Goal: Task Accomplishment & Management: Manage account settings

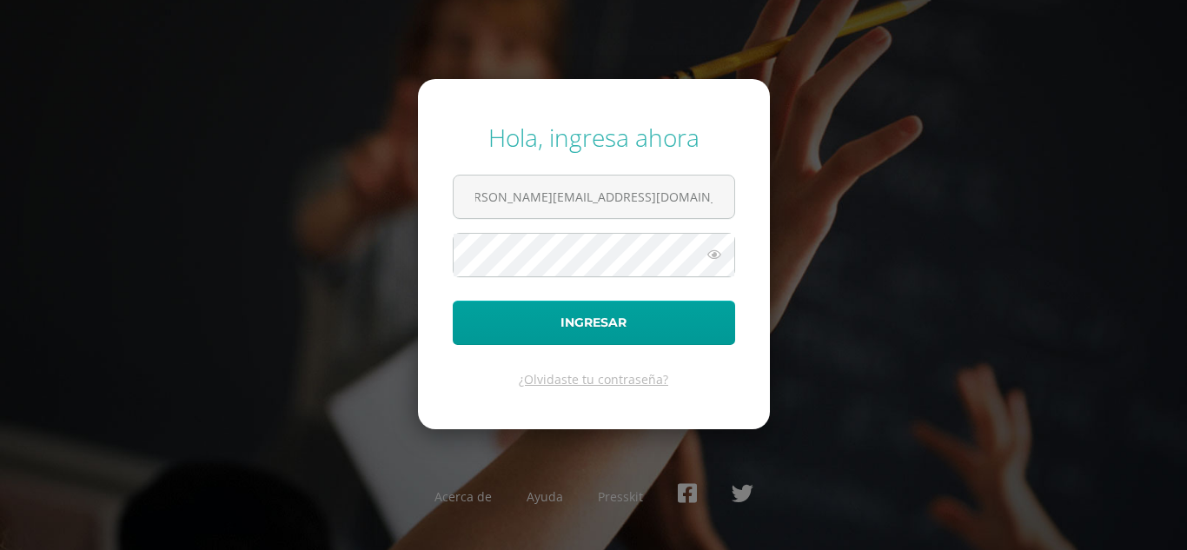
scroll to position [0, 24]
type input "[PERSON_NAME][EMAIL_ADDRESS][PERSON_NAME][DOMAIN_NAME][PERSON_NAME]"
click at [453, 301] on button "Ingresar" at bounding box center [594, 323] width 282 height 44
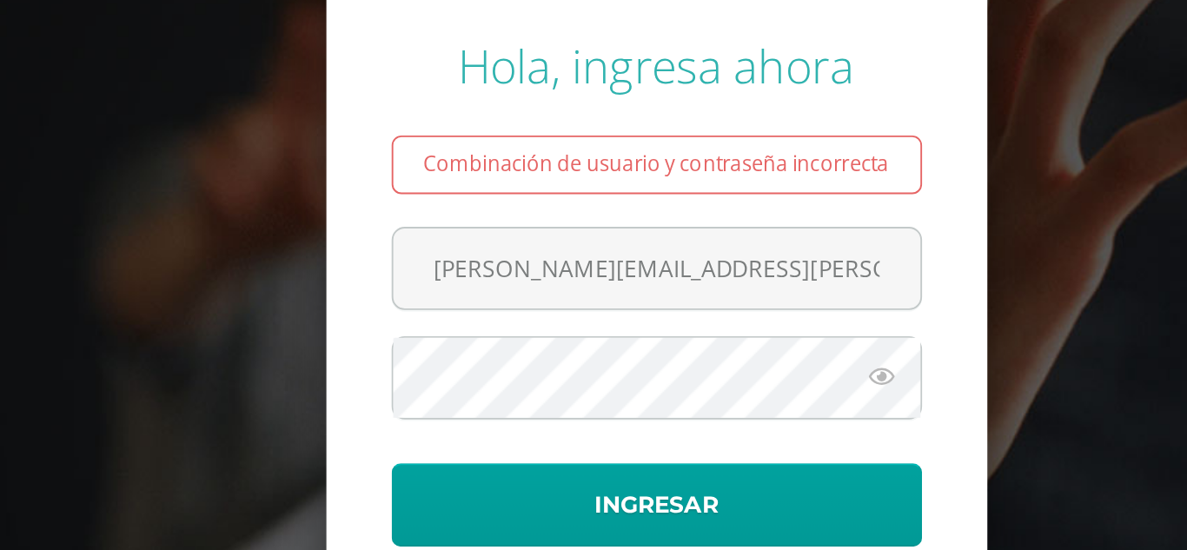
drag, startPoint x: 0, startPoint y: 0, endPoint x: 522, endPoint y: 167, distance: 548.4
click at [522, 167] on div "Combinación de usuario y contraseña incorrecta" at bounding box center [594, 165] width 282 height 31
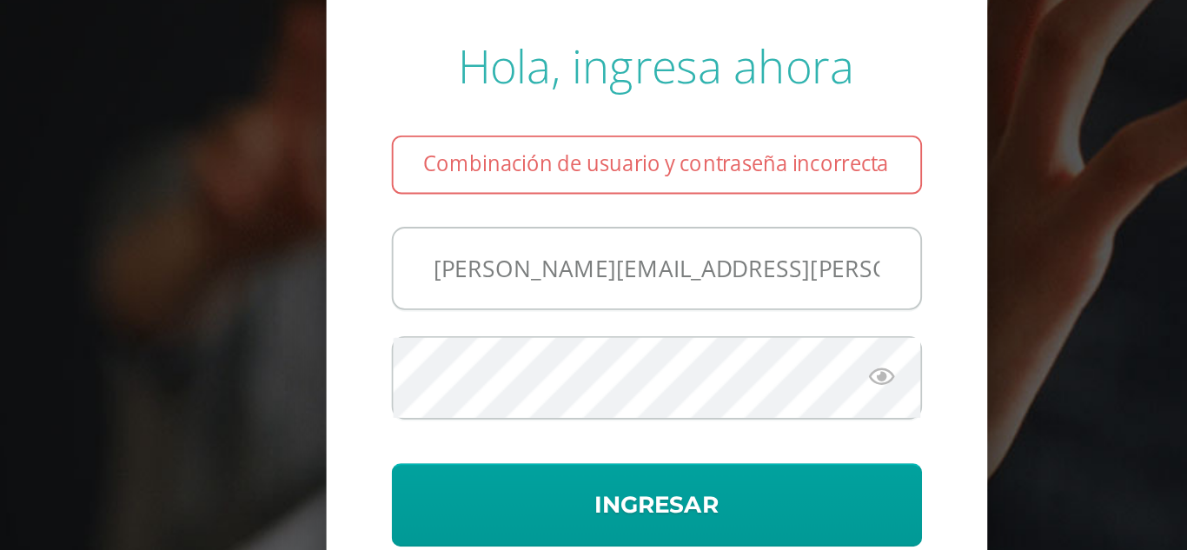
drag, startPoint x: 522, startPoint y: 167, endPoint x: 541, endPoint y: 225, distance: 61.3
click at [541, 225] on form "Hola, ingresa ahora Combinación de usuario y contraseña incorrecta [PERSON_NAME…" at bounding box center [594, 254] width 352 height 398
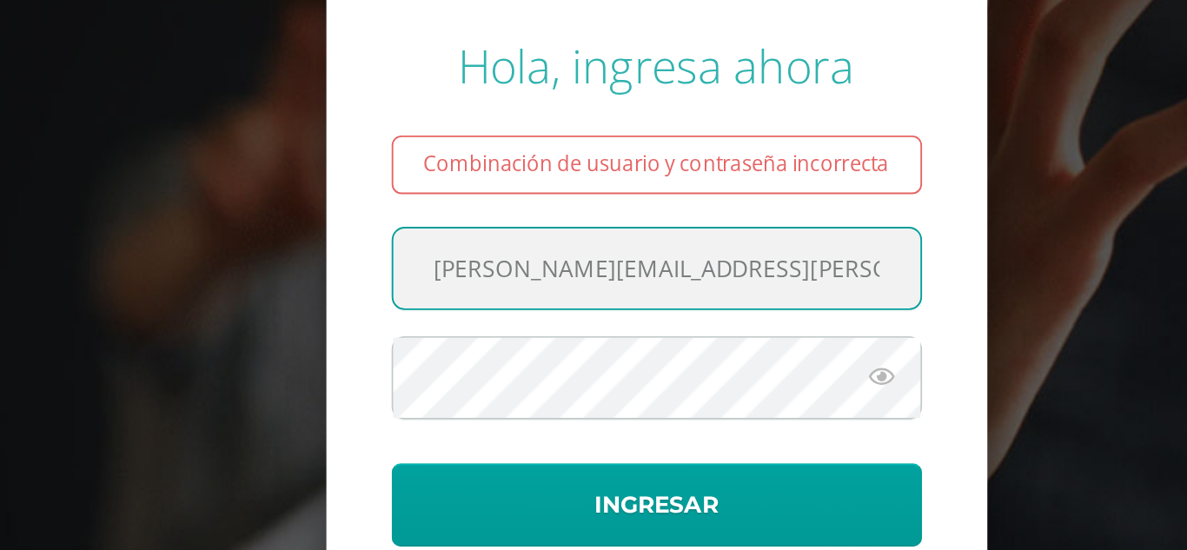
click at [541, 225] on input "evelyn.caldeon@centroeducativoelvalle.edu.gt" at bounding box center [594, 221] width 281 height 43
type input "evelyn.calderon@centroeducativoelvalle.edu.gt"
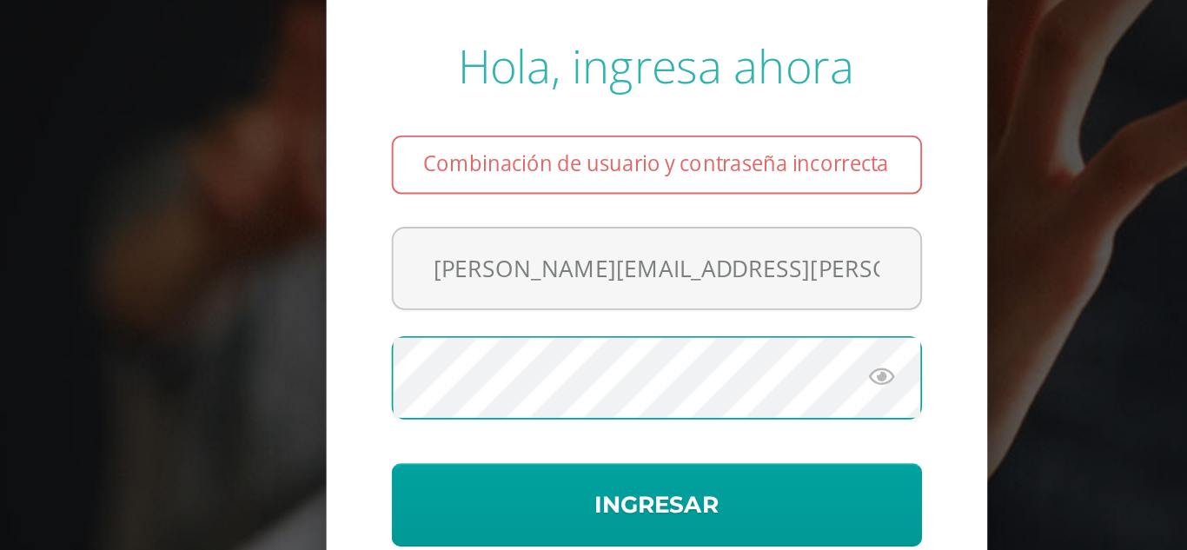
click at [453, 325] on button "Ingresar" at bounding box center [594, 347] width 282 height 44
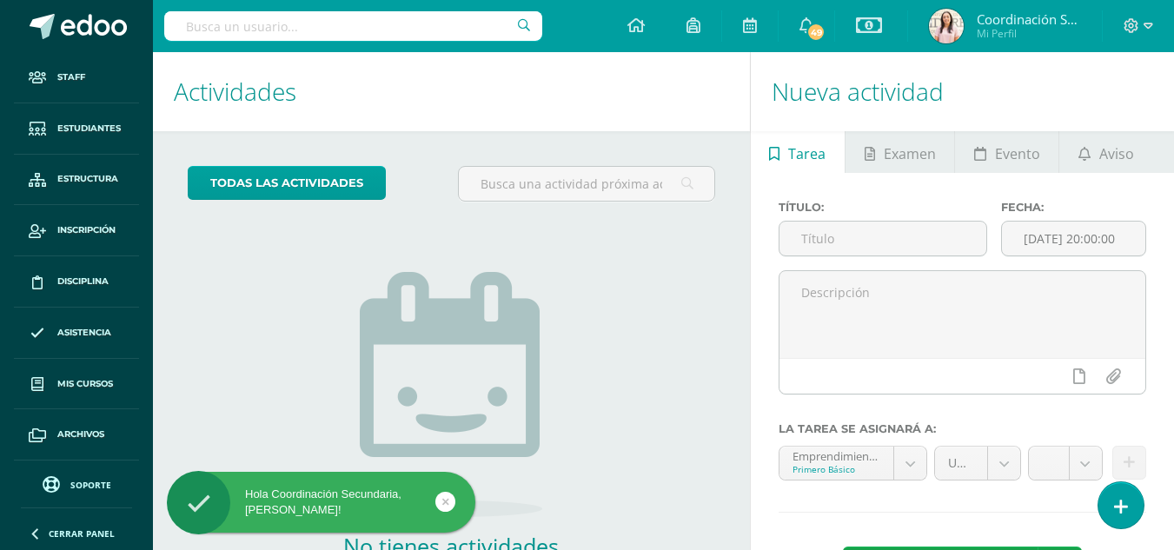
click at [432, 41] on div at bounding box center [353, 26] width 378 height 52
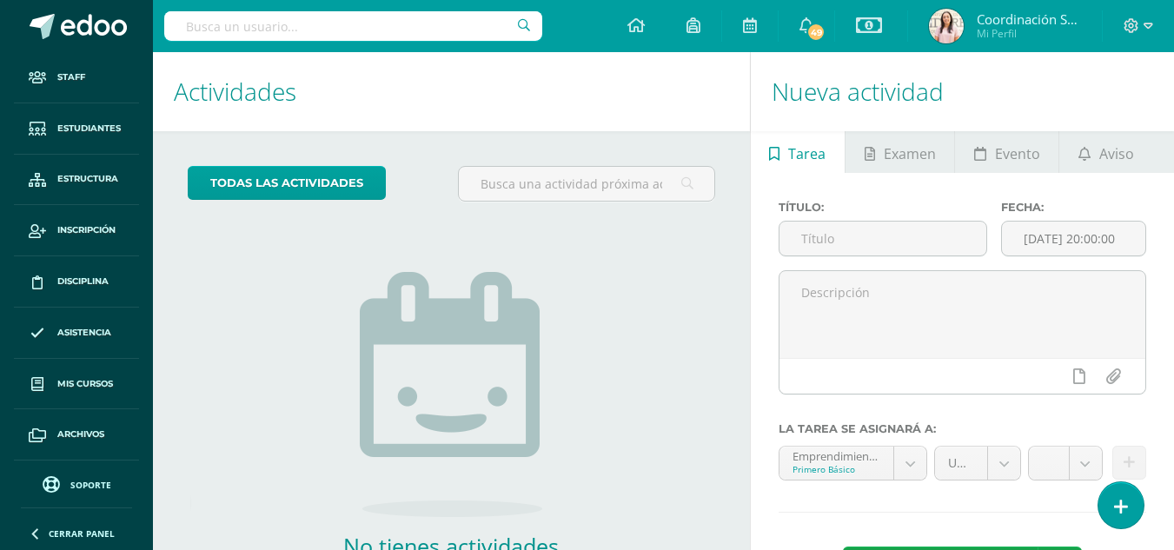
click at [421, 37] on input "text" at bounding box center [353, 26] width 378 height 30
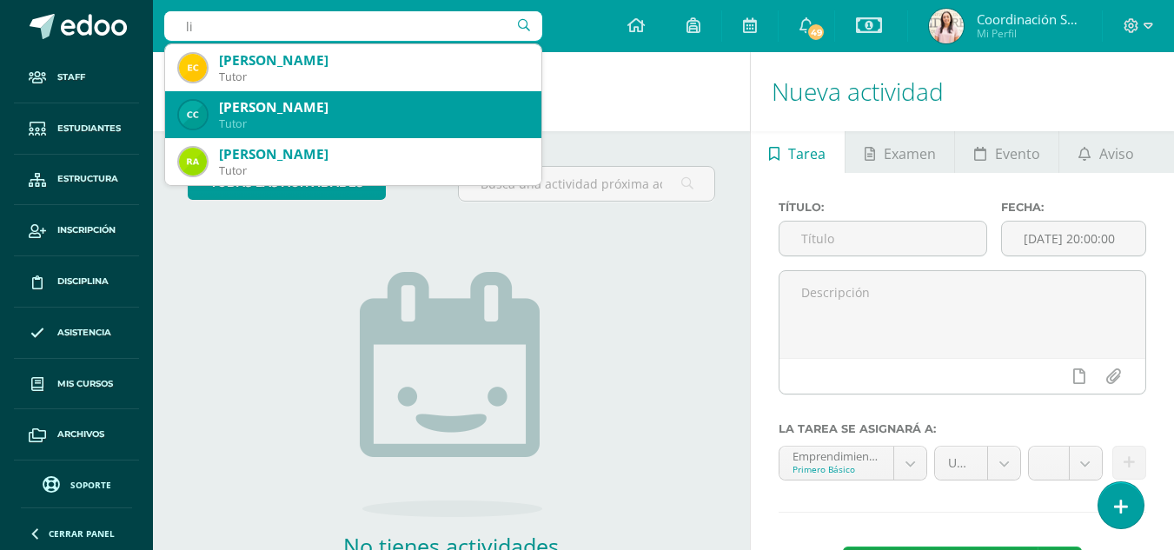
type input "l"
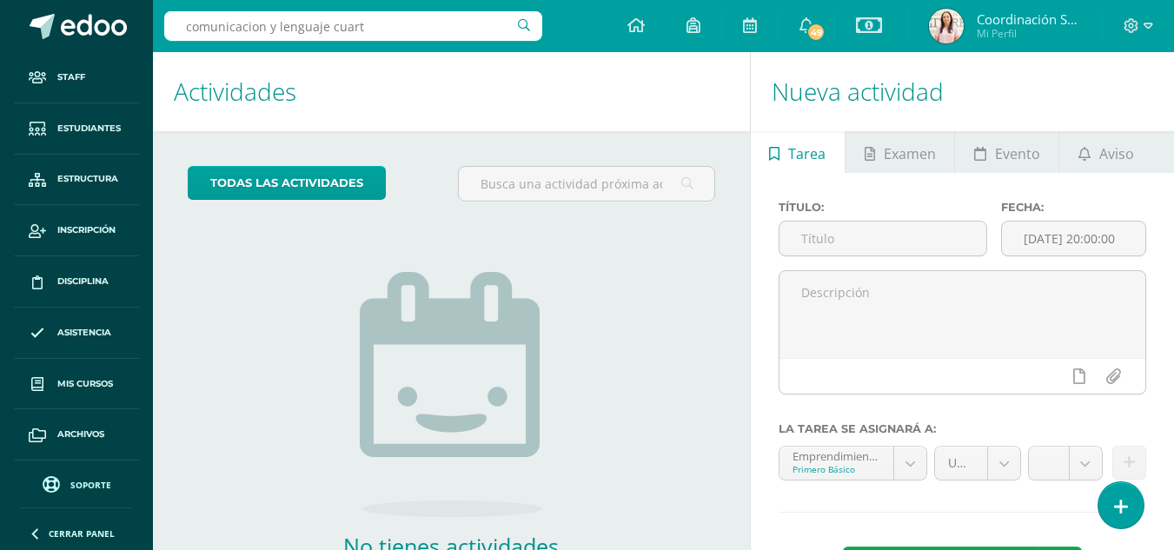
type input "comunicacion y lenguaje cuarto"
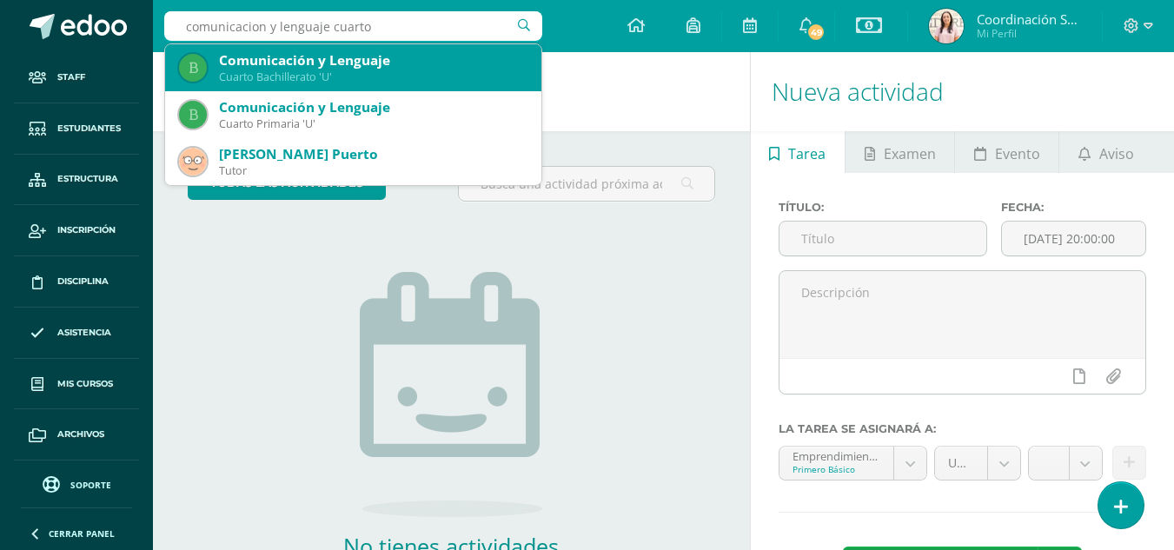
click at [355, 69] on div "Comunicación y Lenguaje" at bounding box center [373, 60] width 309 height 18
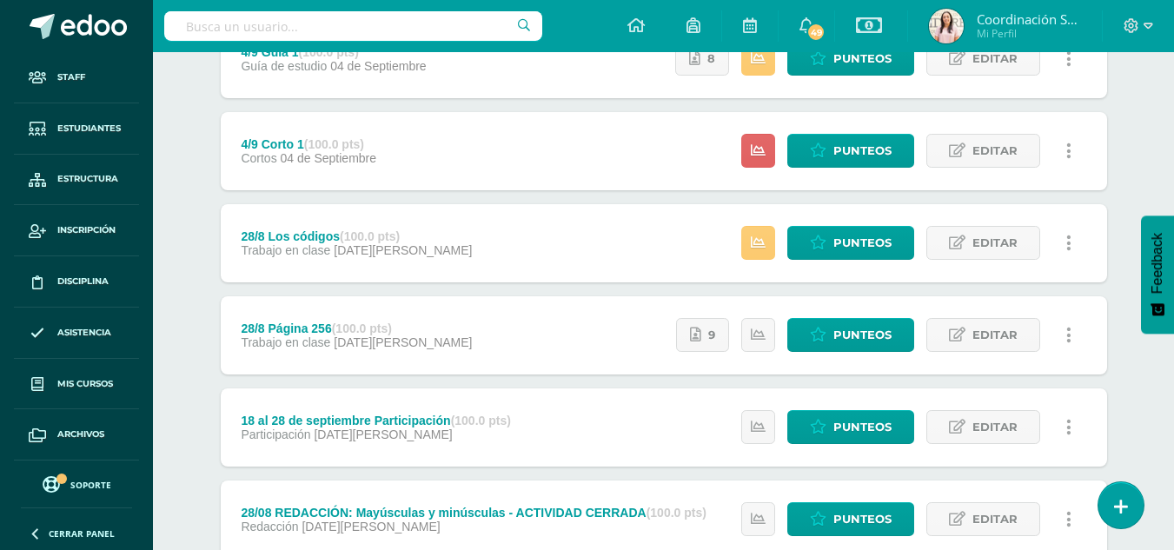
scroll to position [1743, 0]
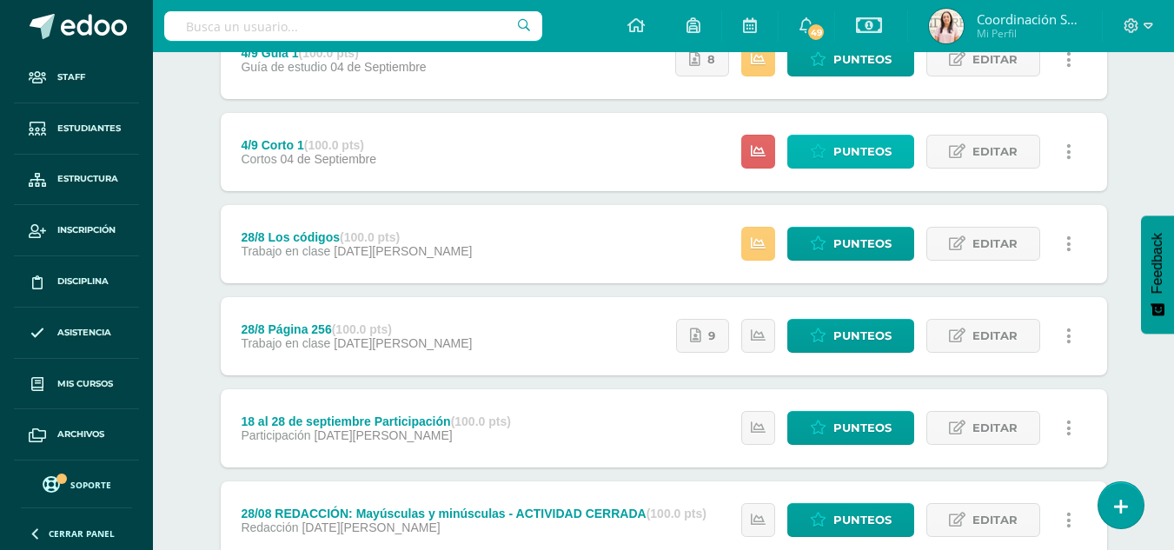
click at [854, 148] on span "Punteos" at bounding box center [863, 152] width 58 height 32
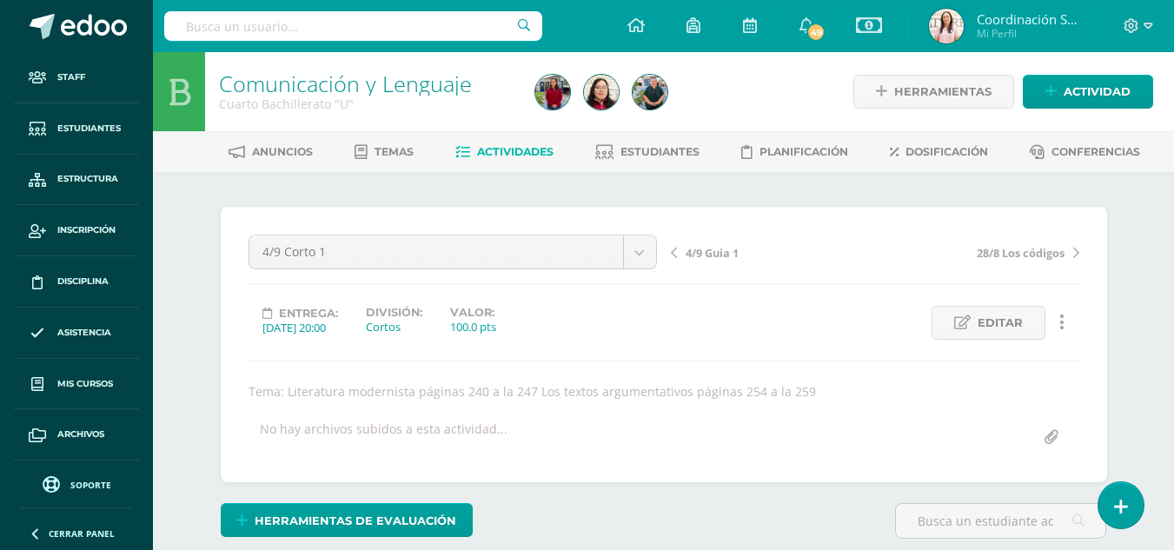
scroll to position [1, 0]
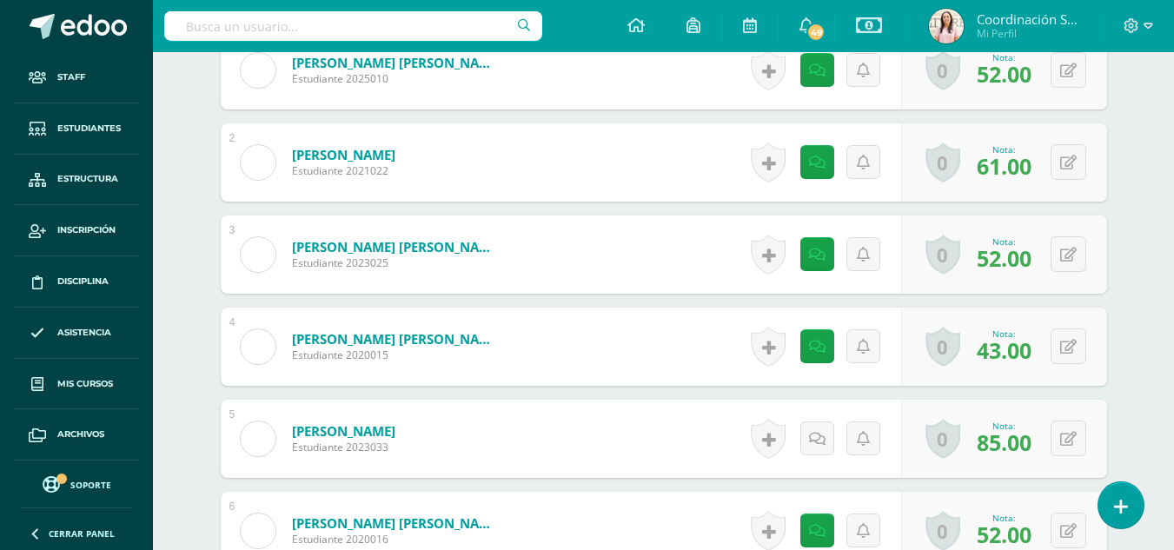
scroll to position [588, 0]
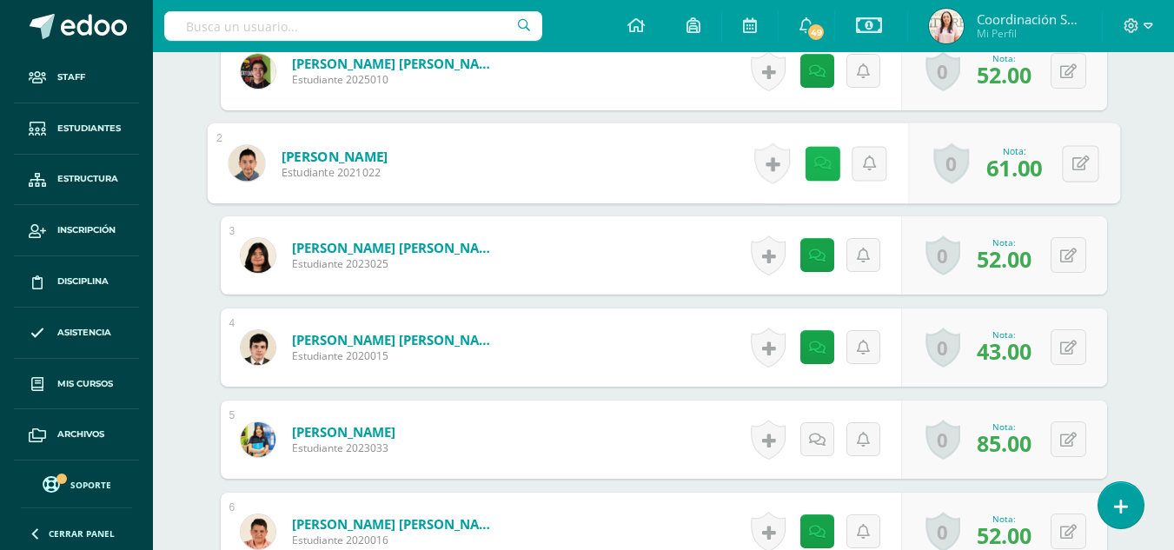
click at [815, 169] on icon at bounding box center [822, 163] width 17 height 15
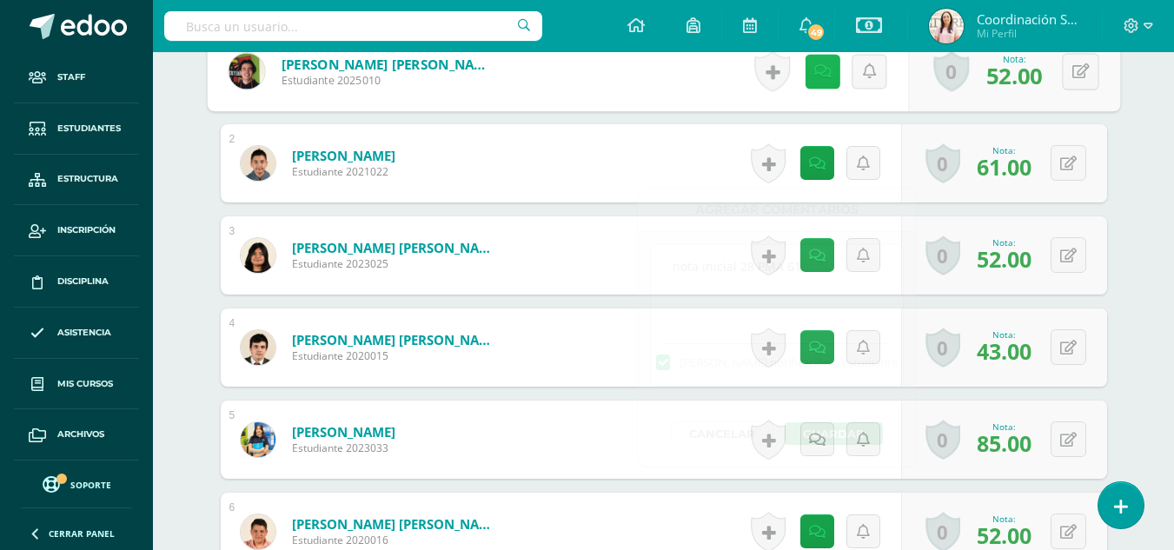
click at [822, 72] on icon at bounding box center [822, 70] width 17 height 15
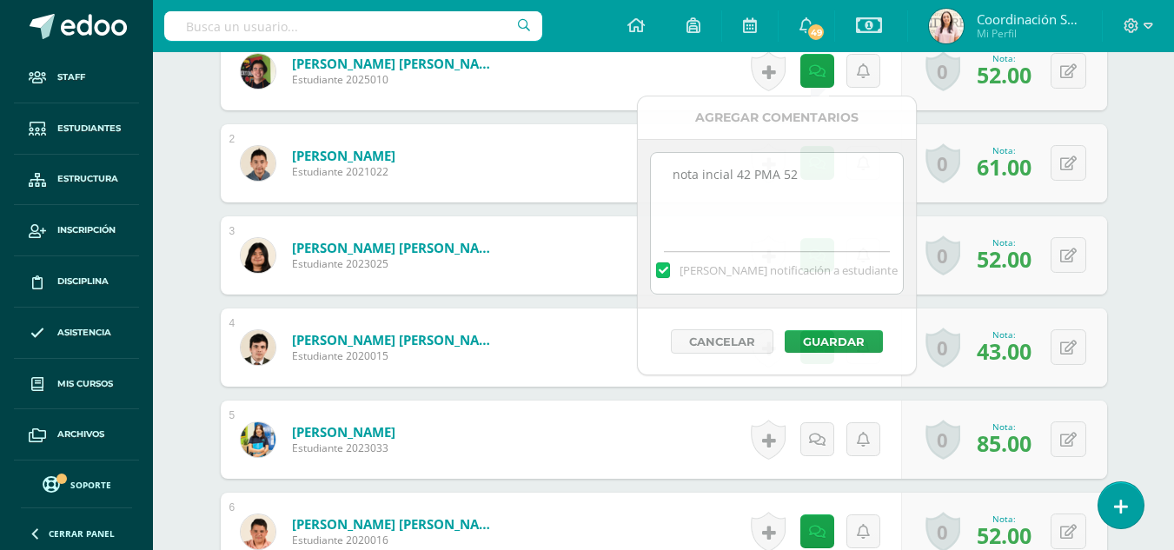
click at [1131, 170] on div "¿Estás seguro que quieres eliminar esta actividad? Esto borrará la actividad y …" at bounding box center [664, 361] width 956 height 1555
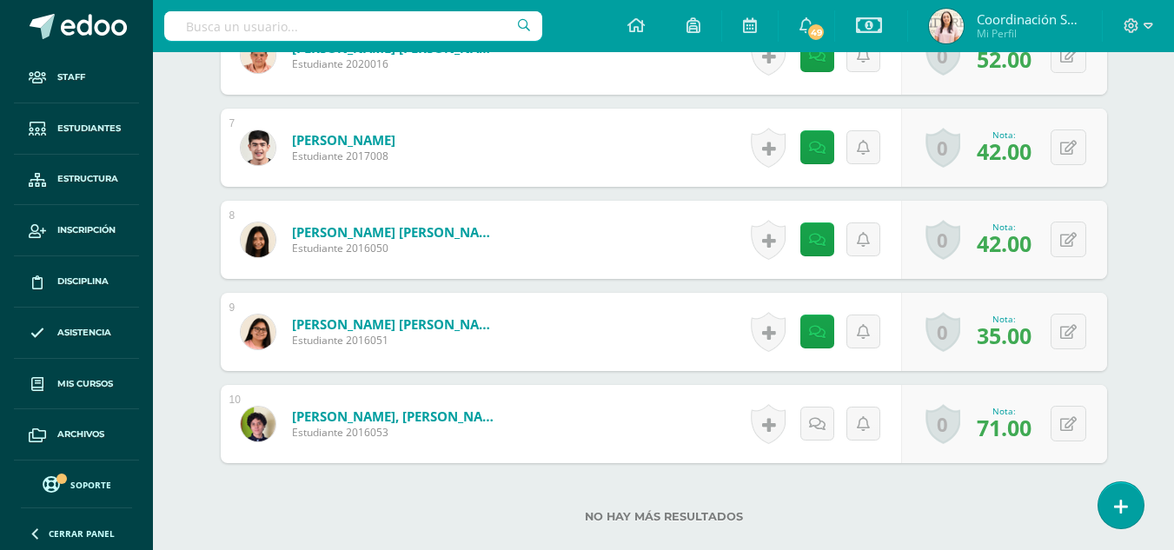
scroll to position [1071, 0]
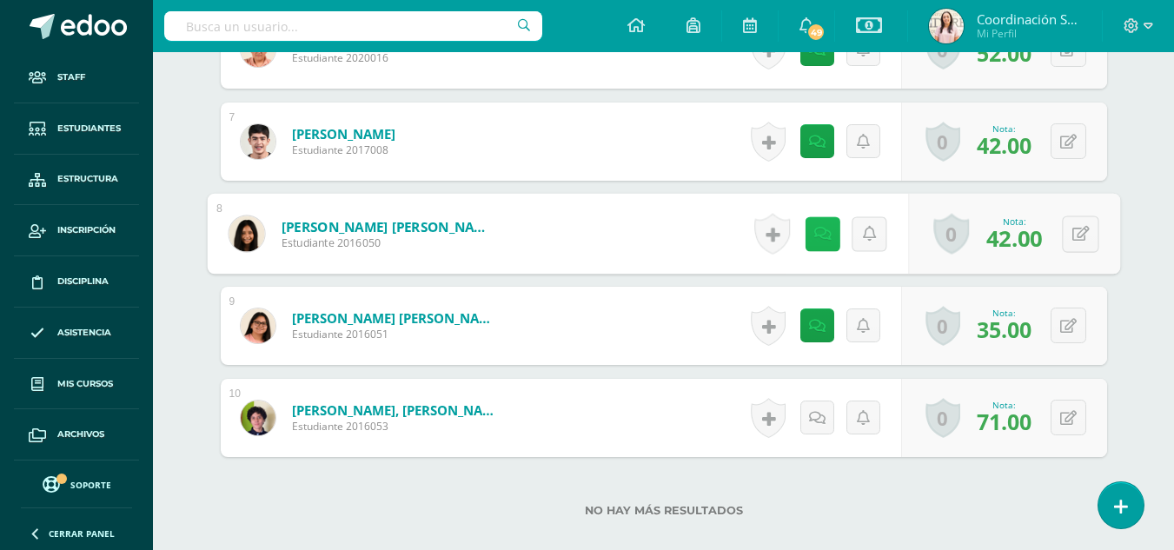
click at [819, 242] on link at bounding box center [822, 233] width 35 height 35
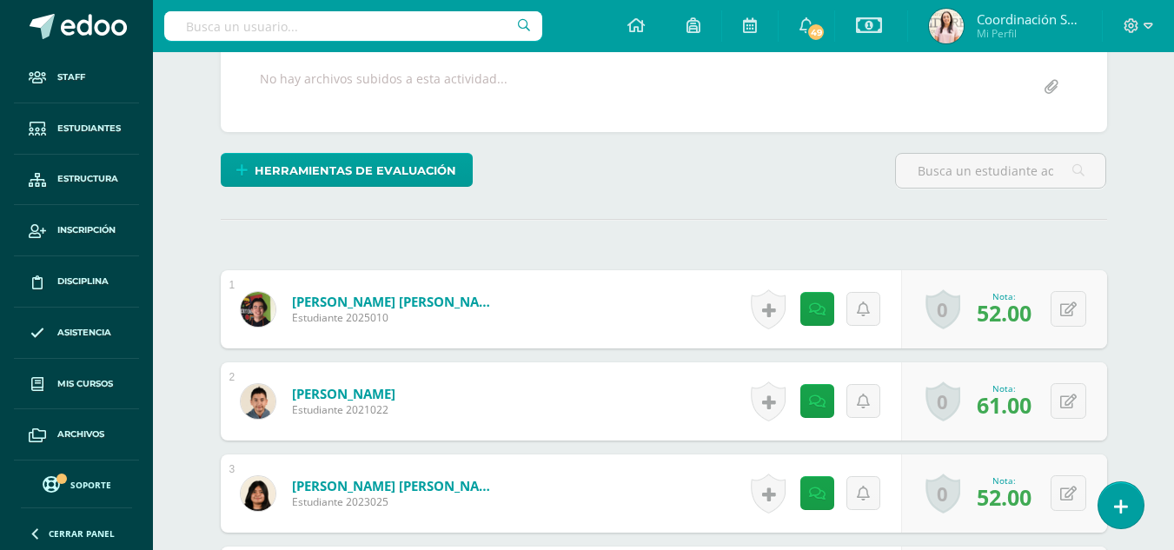
scroll to position [351, 0]
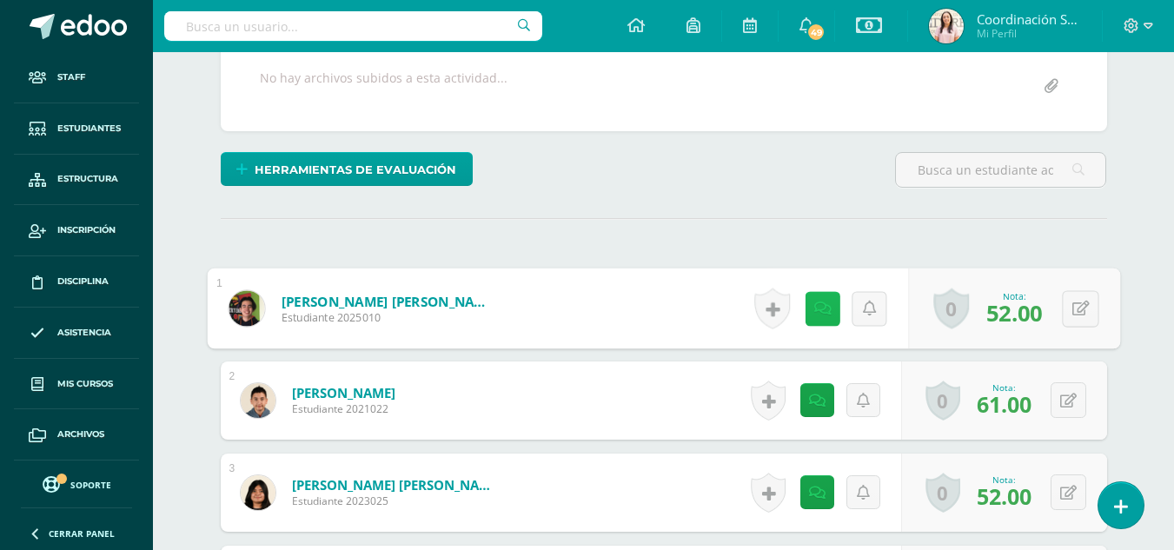
click at [805, 322] on link at bounding box center [822, 308] width 35 height 35
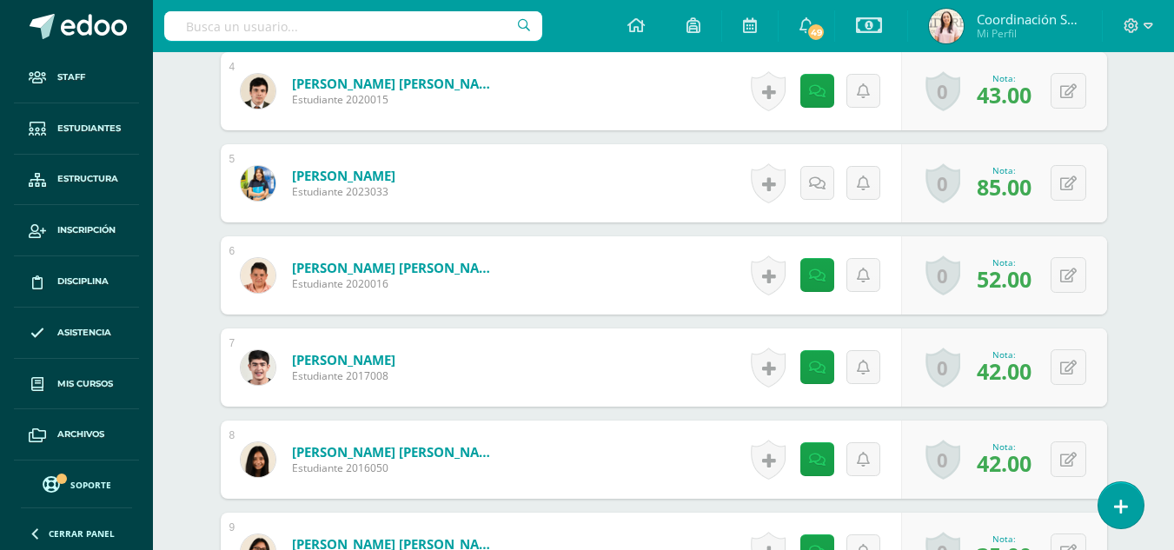
scroll to position [880, 0]
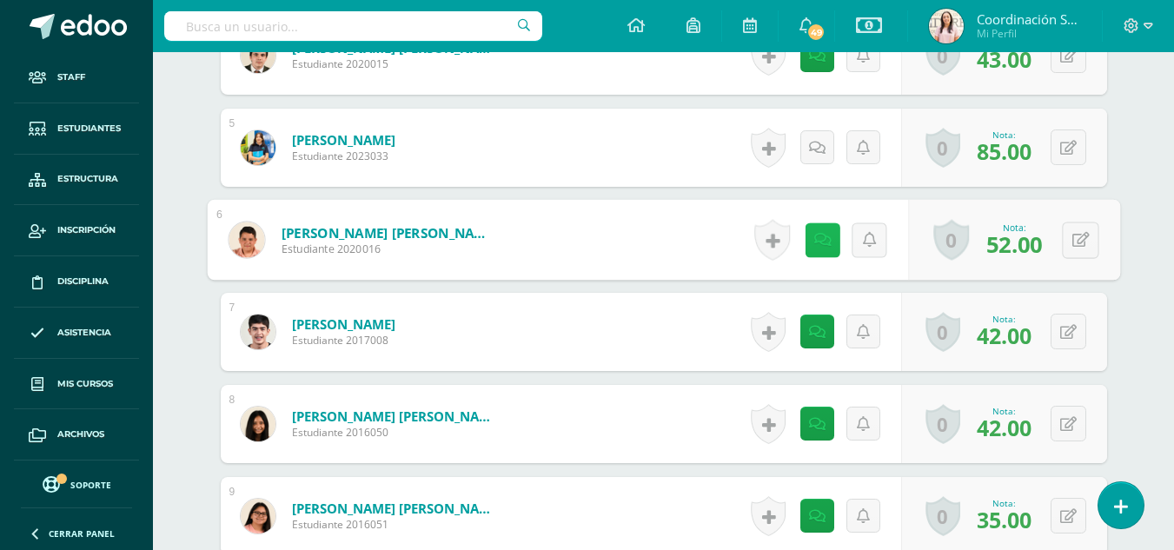
click at [814, 237] on icon at bounding box center [822, 239] width 17 height 15
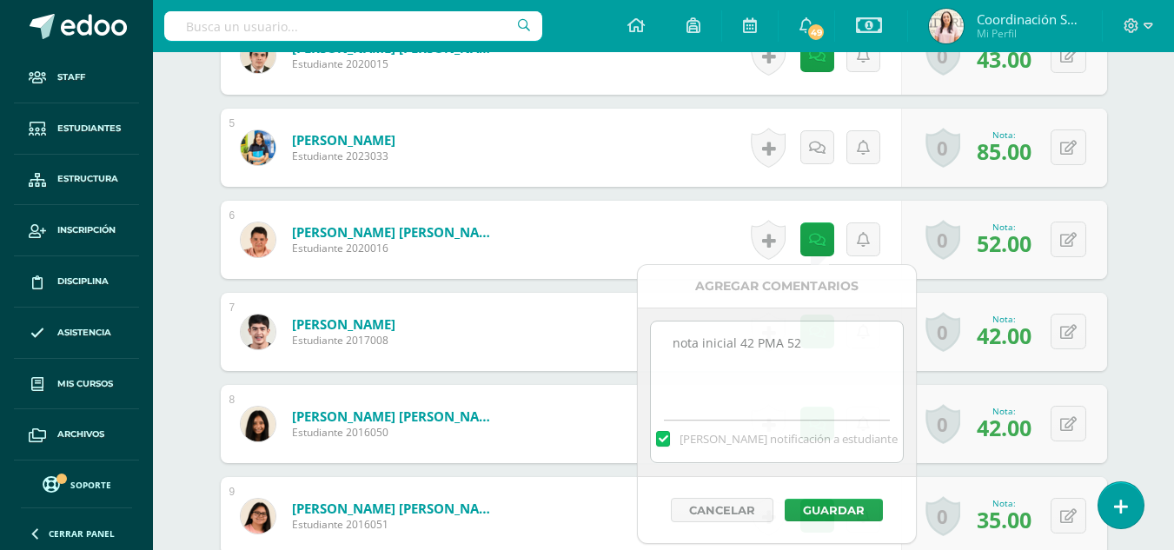
click at [1139, 172] on div "¿Estás seguro que quieres eliminar esta actividad? Esto borrará la actividad y …" at bounding box center [664, 69] width 956 height 1555
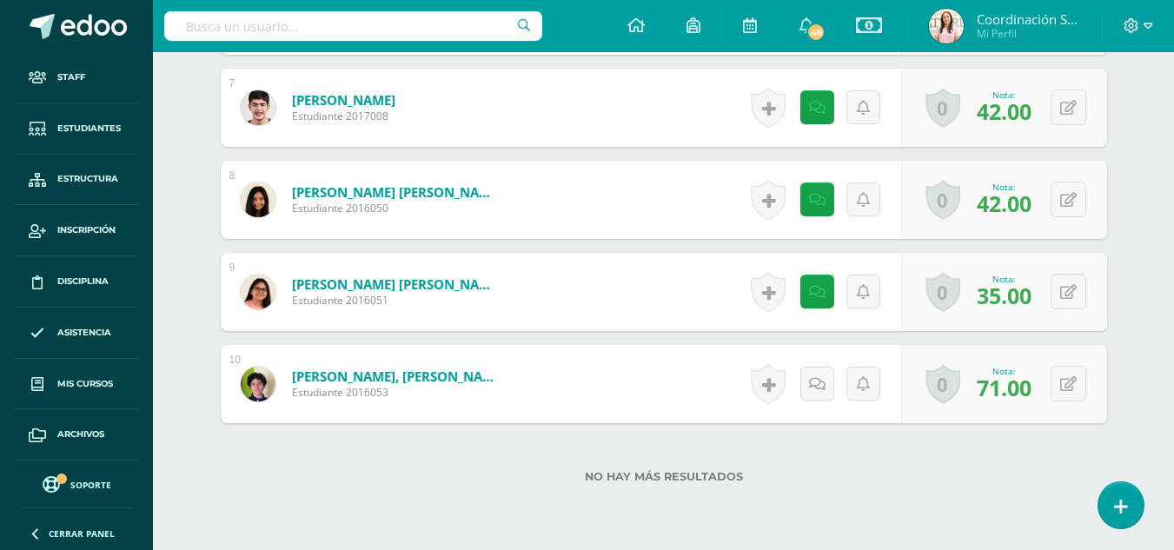
scroll to position [1104, 0]
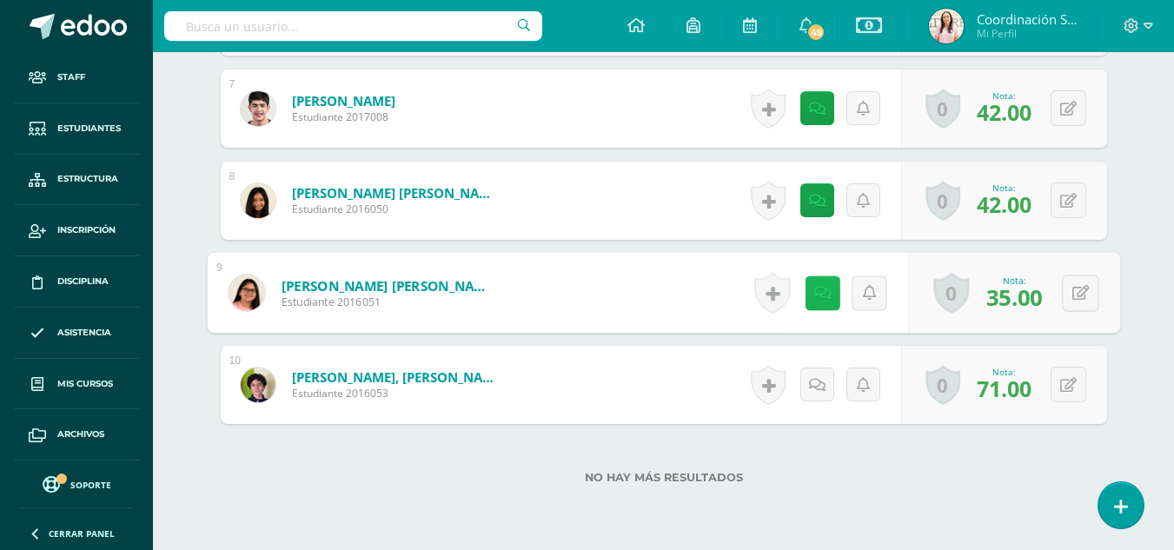
click at [808, 302] on link at bounding box center [822, 293] width 35 height 35
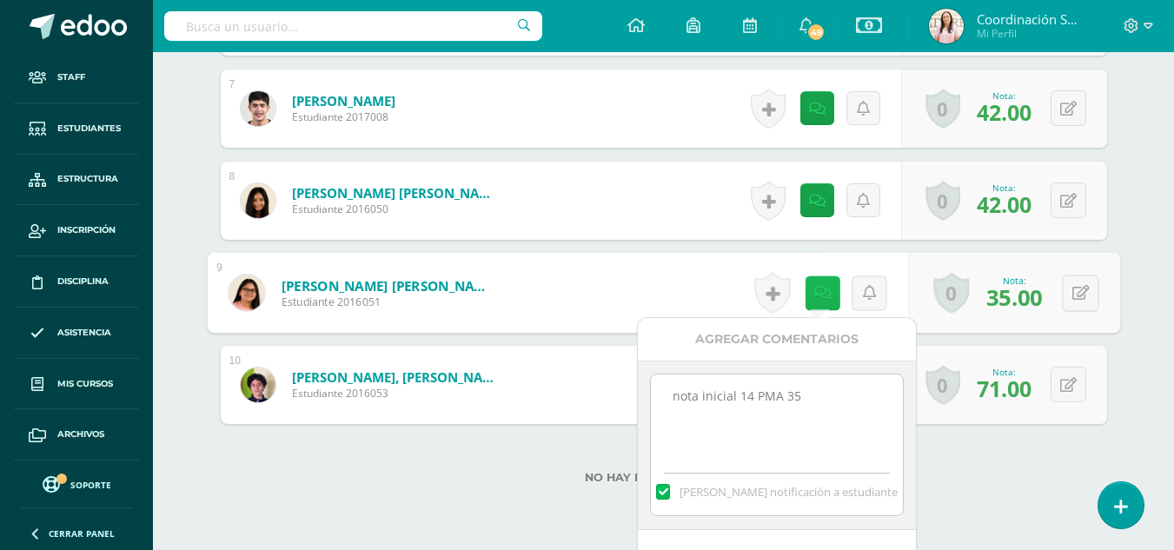
click at [827, 286] on icon at bounding box center [822, 292] width 17 height 15
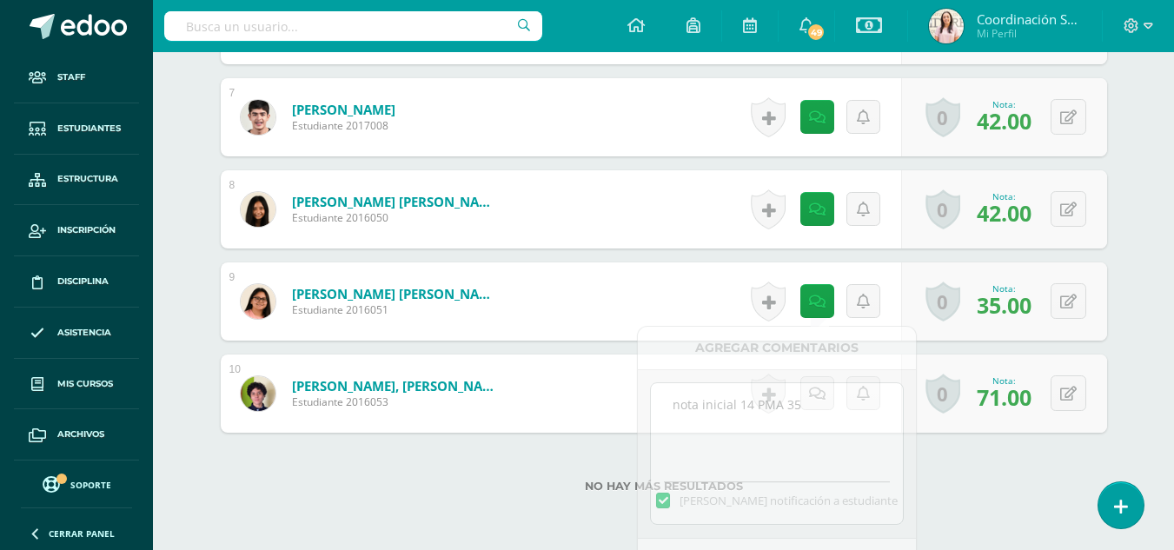
click at [678, 267] on form "Ramírez Hernández, Victoria Sofía Estudiante 2016051 Nota 35.00 0 Logros Logros…" at bounding box center [664, 301] width 887 height 78
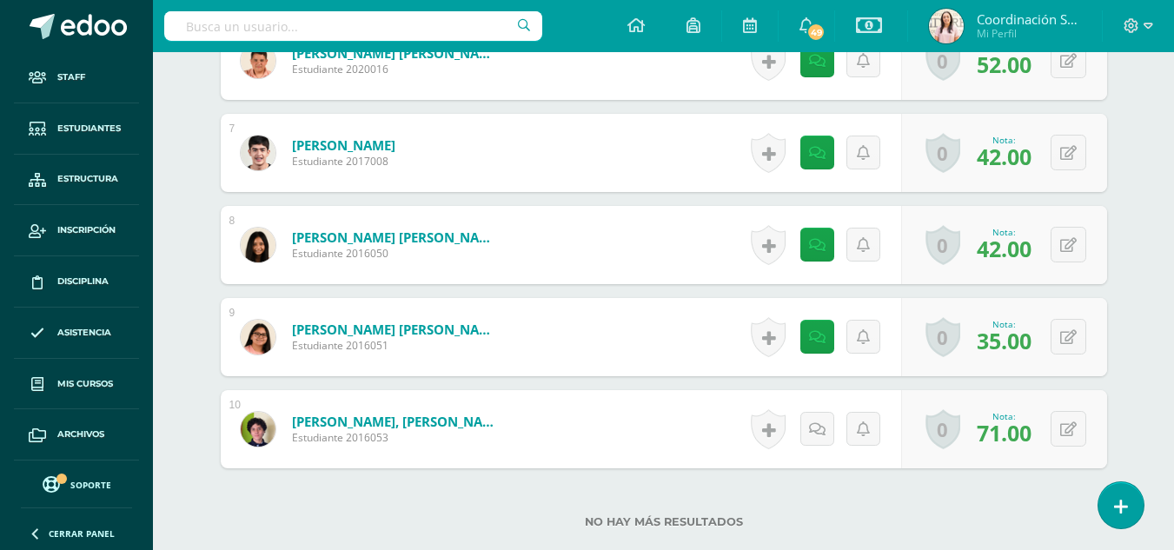
scroll to position [1062, 0]
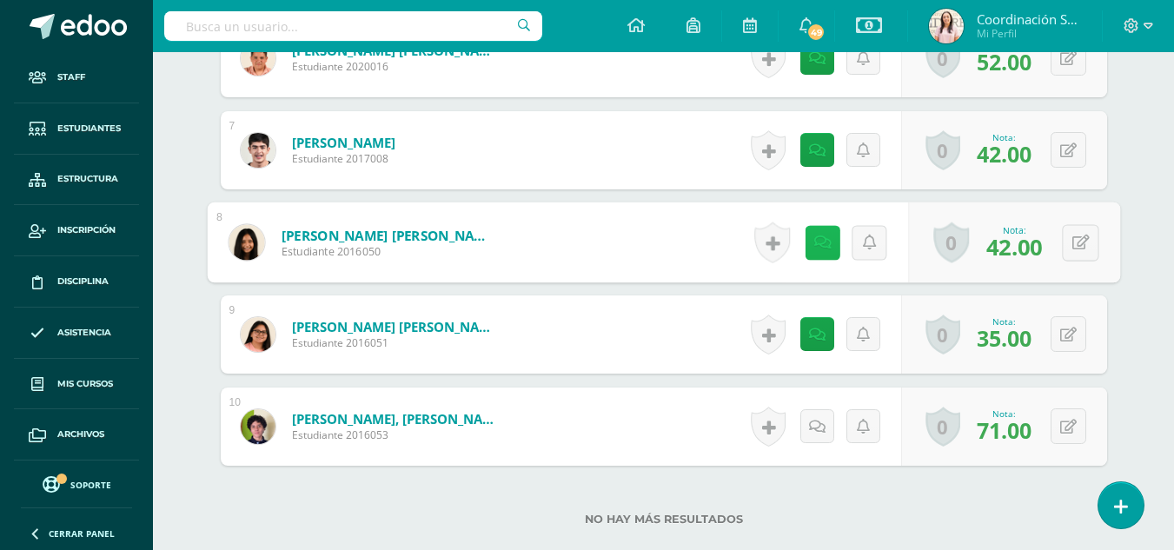
click at [808, 244] on link at bounding box center [822, 242] width 35 height 35
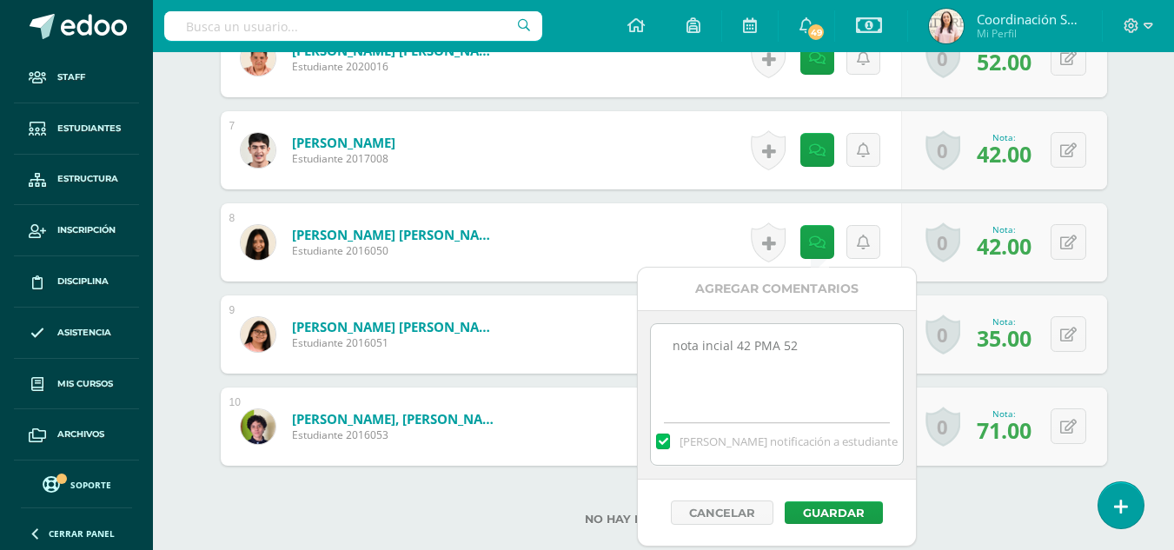
click at [810, 337] on textarea "nota incial 42 PMA 52" at bounding box center [776, 367] width 251 height 87
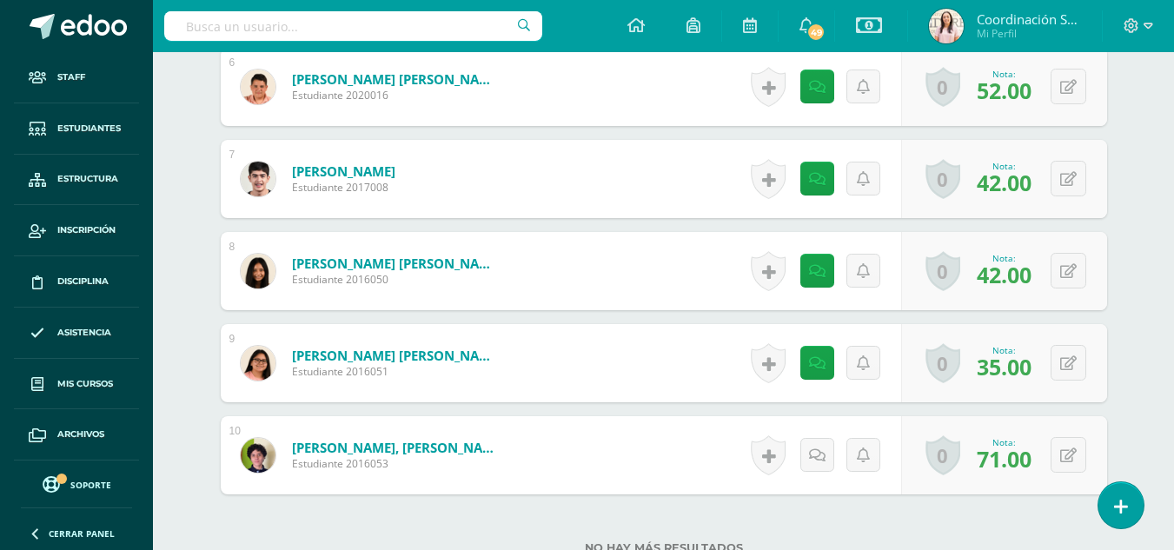
scroll to position [1038, 0]
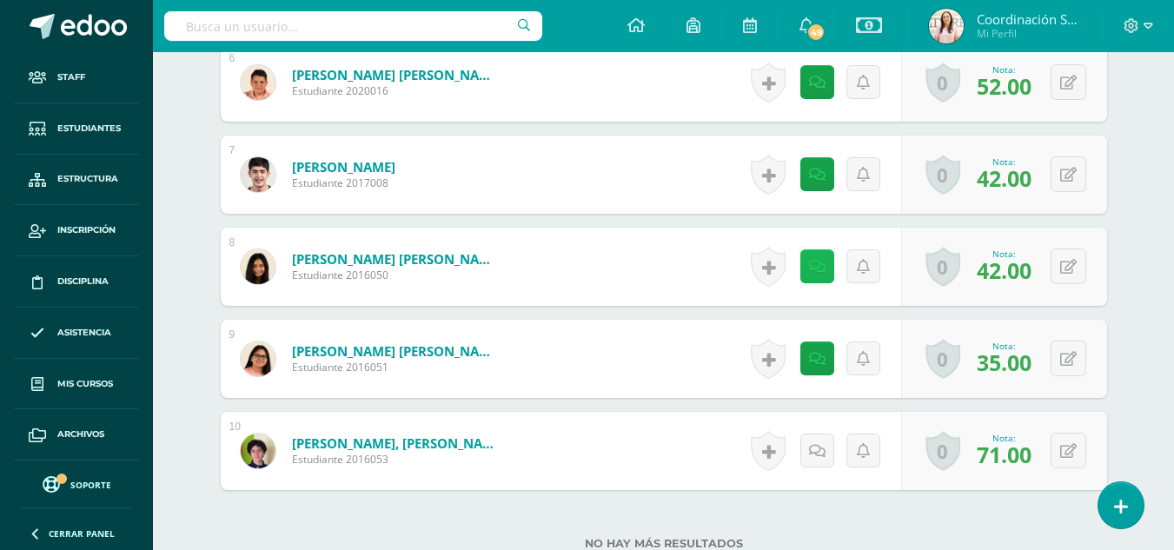
click at [814, 256] on link at bounding box center [817, 266] width 34 height 34
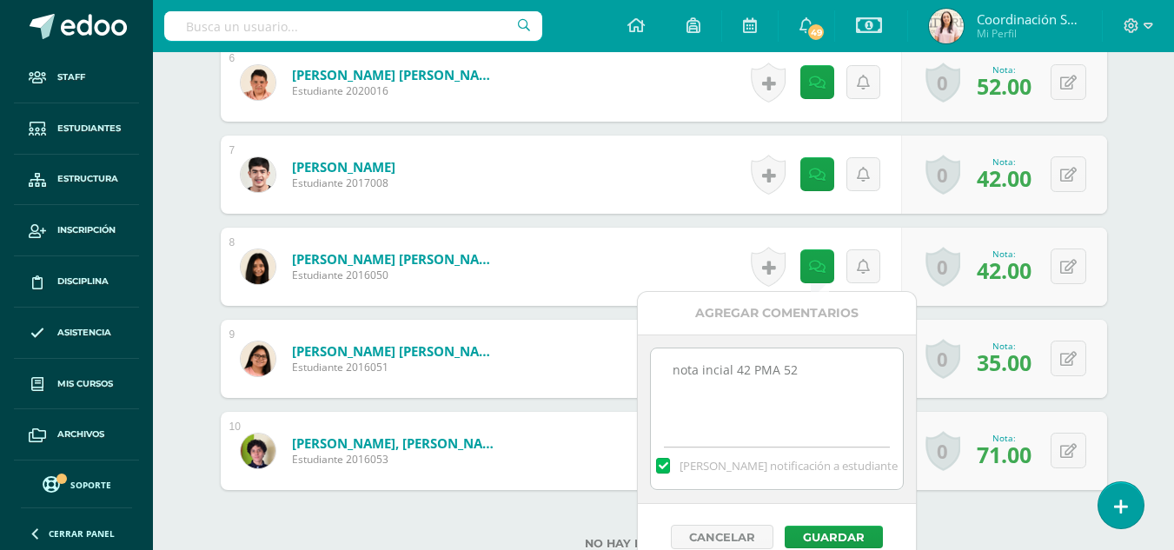
click at [831, 359] on textarea "nota incial 42 PMA 52" at bounding box center [776, 392] width 251 height 87
click at [827, 381] on textarea "nota incial 42 PMA 52" at bounding box center [776, 392] width 251 height 87
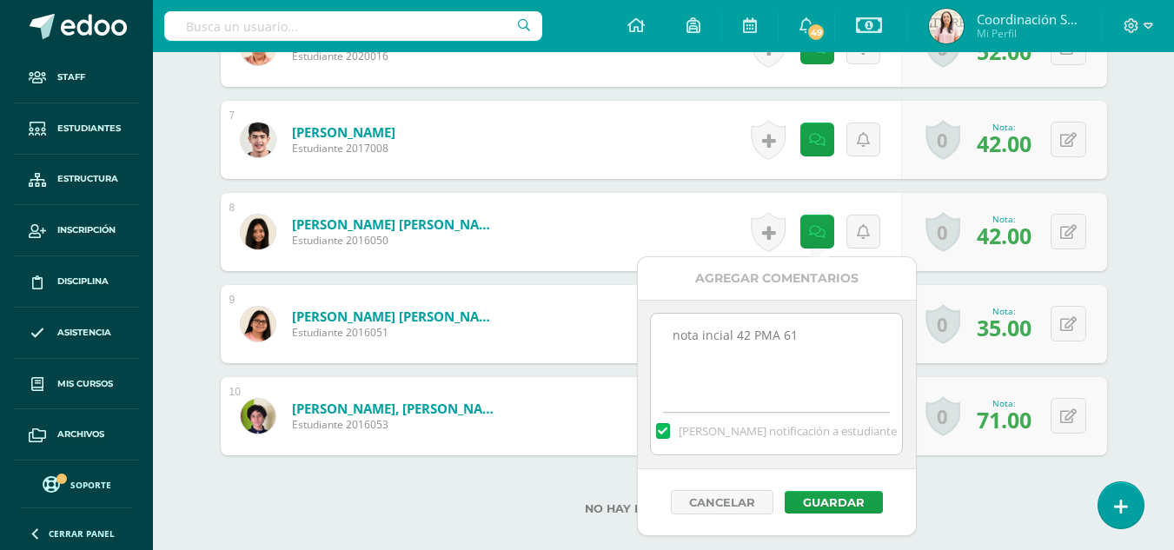
scroll to position [1081, 0]
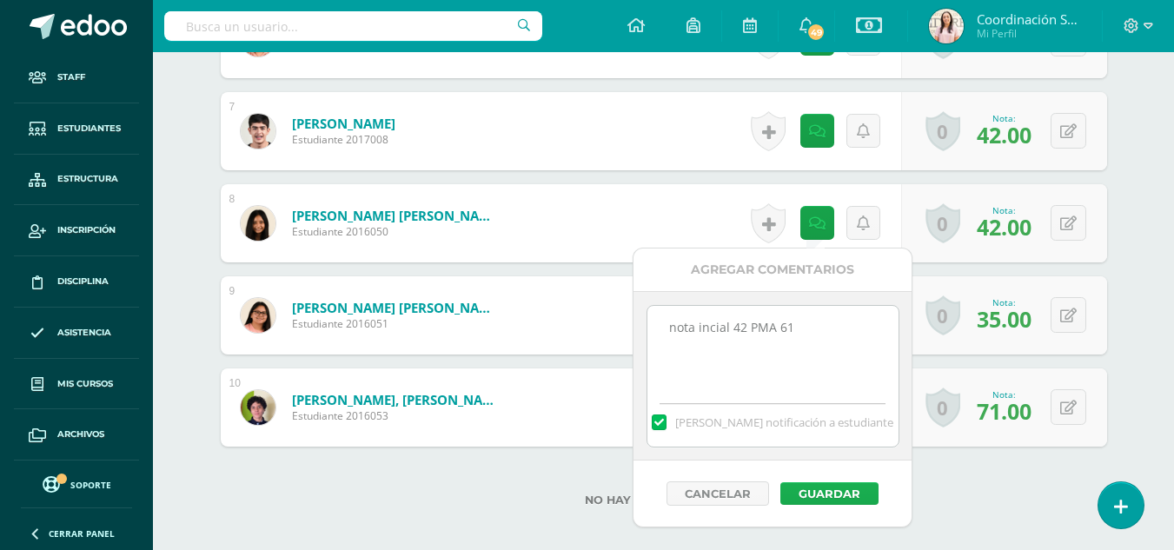
type textarea "nota incial 42 PMA 61"
click at [847, 493] on button "Guardar" at bounding box center [830, 493] width 98 height 23
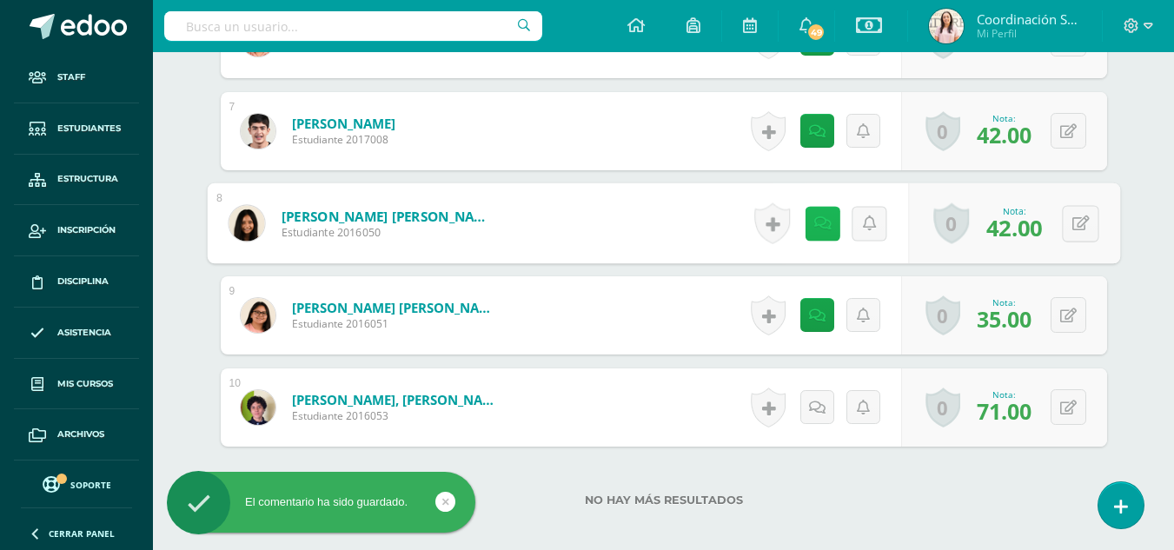
click at [820, 228] on icon at bounding box center [822, 223] width 17 height 15
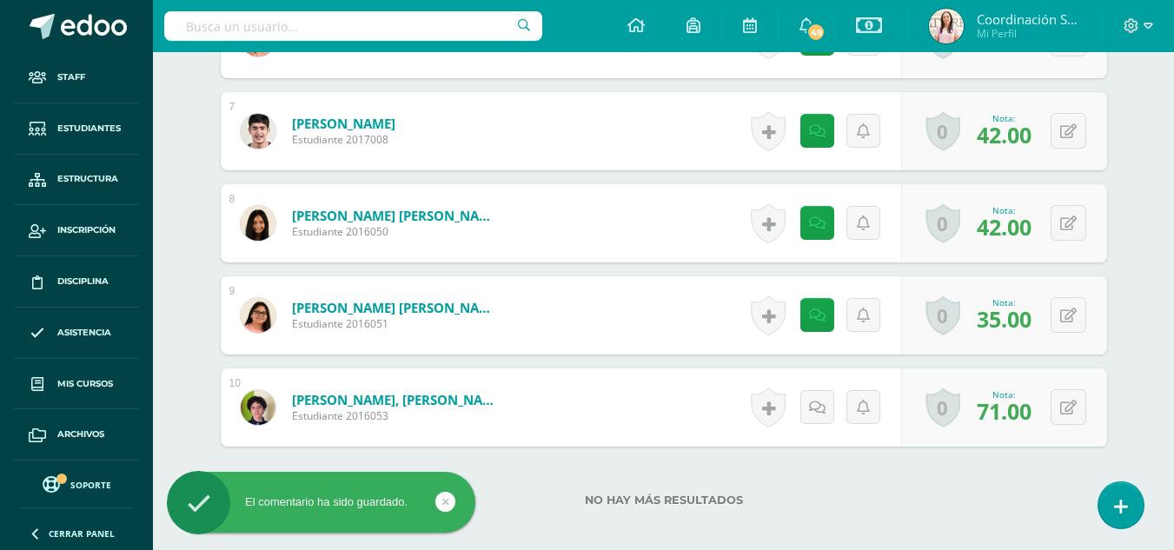
click at [1106, 217] on div "0 Logros Logros obtenidos Aún no hay logros agregados Nota: 42.00" at bounding box center [1004, 223] width 206 height 78
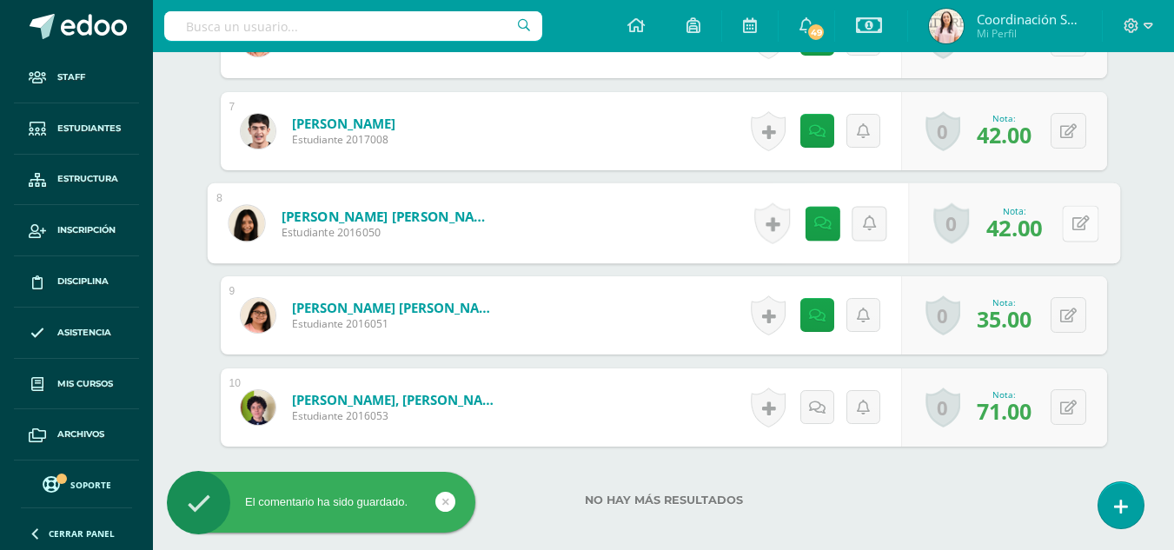
click at [1071, 217] on button at bounding box center [1080, 223] width 37 height 37
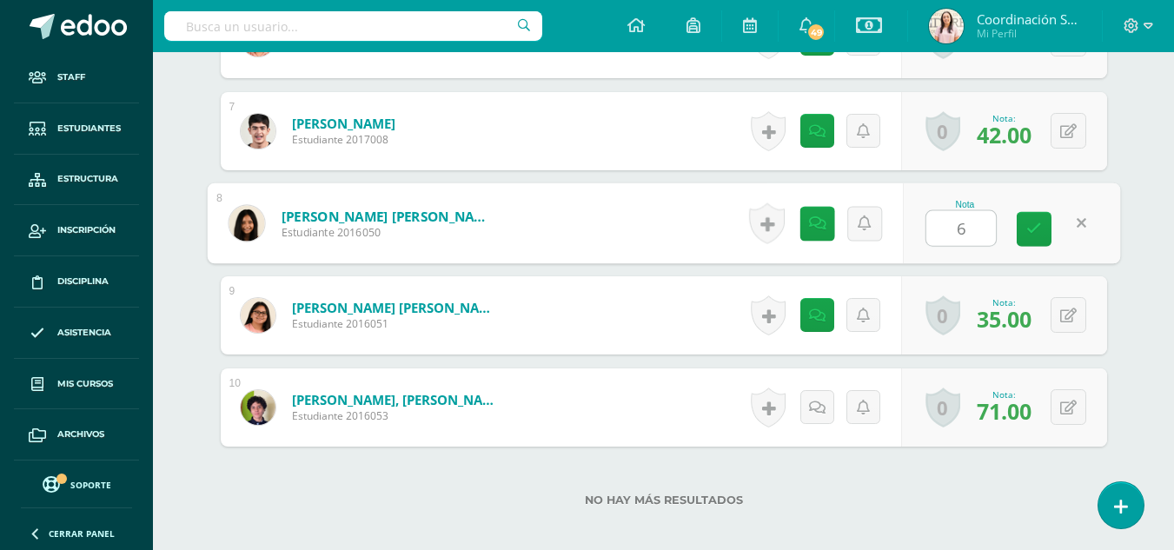
type input "61"
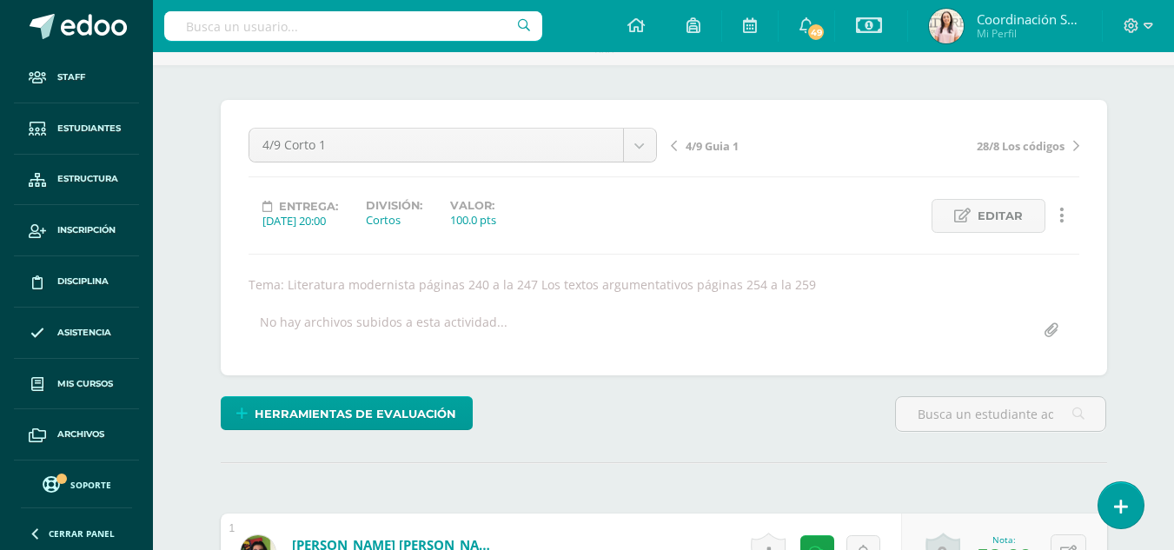
scroll to position [0, 0]
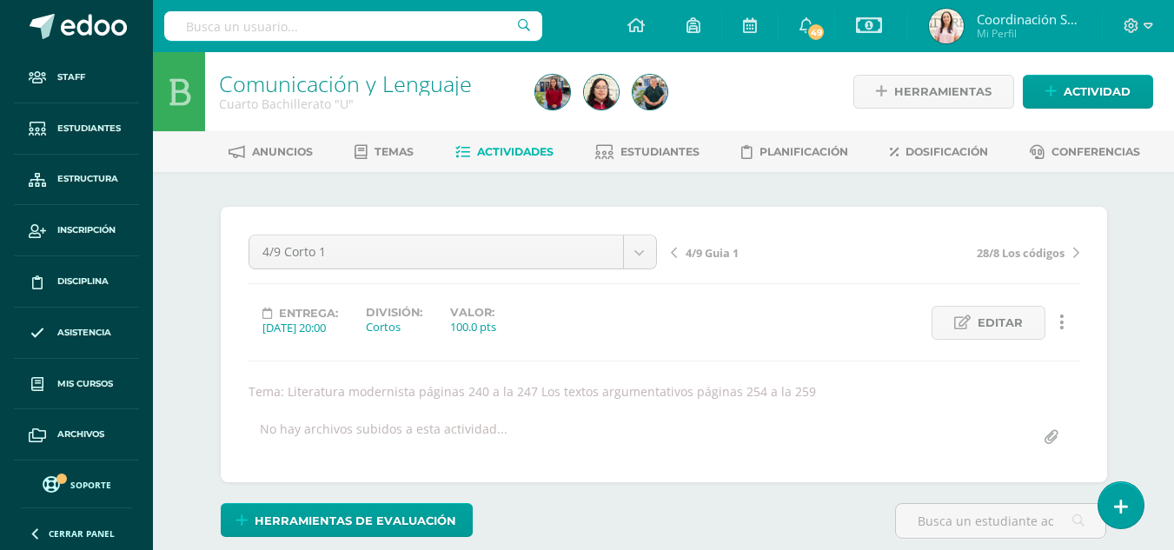
click at [398, 30] on input "text" at bounding box center [353, 26] width 378 height 30
type input "matematicas cuarto"
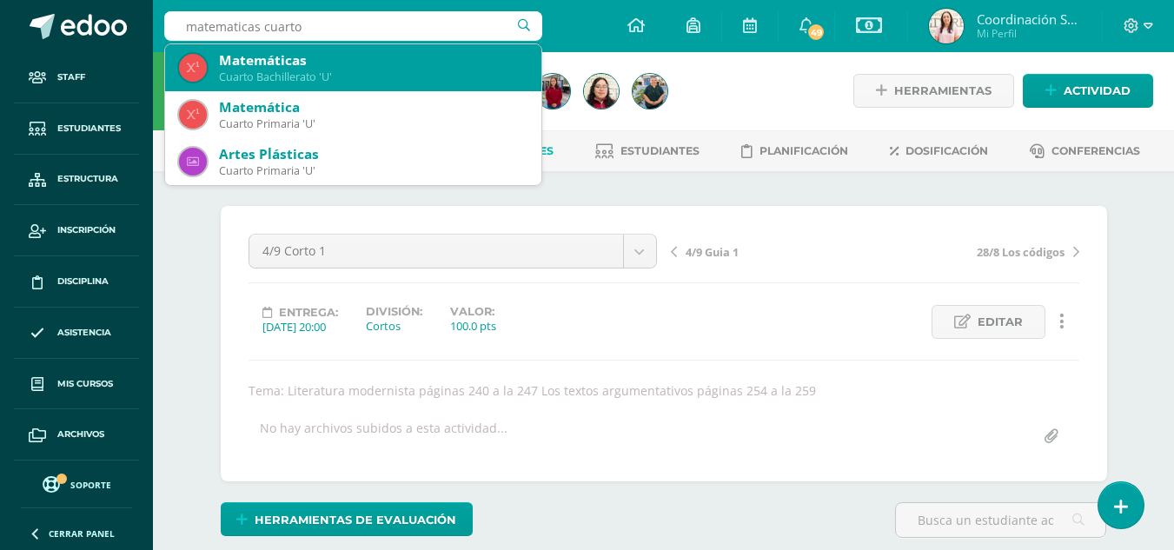
click at [387, 83] on div "Cuarto Bachillerato 'U'" at bounding box center [373, 77] width 309 height 15
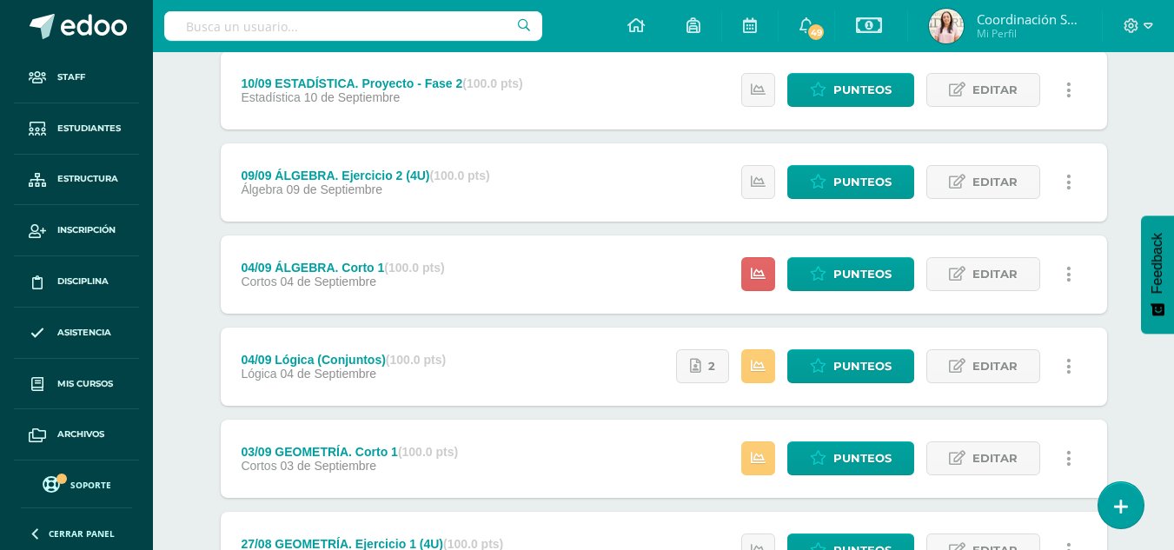
scroll to position [608, 0]
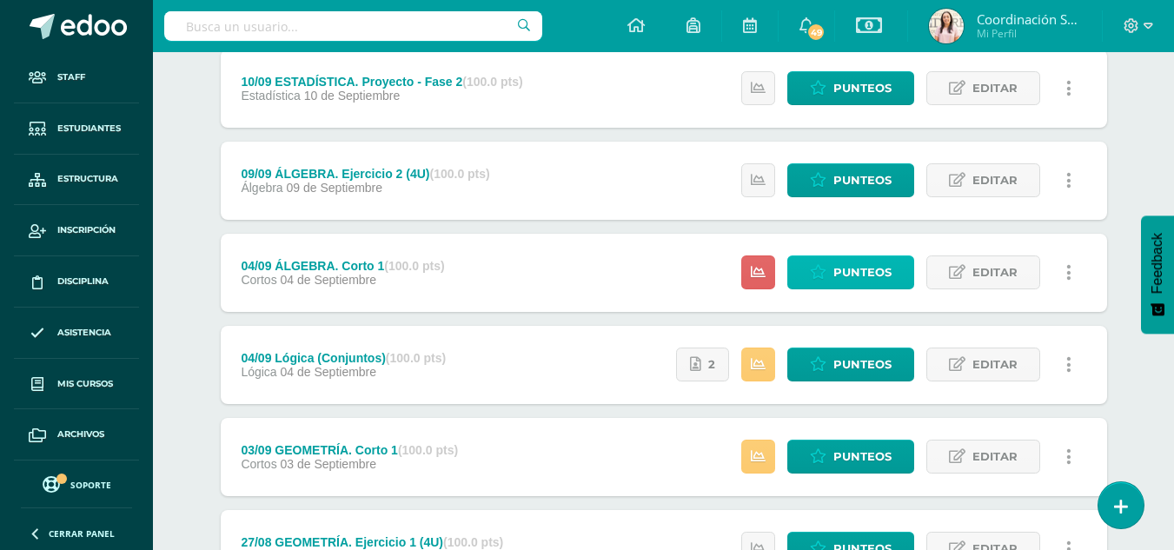
click at [849, 279] on span "Punteos" at bounding box center [863, 272] width 58 height 32
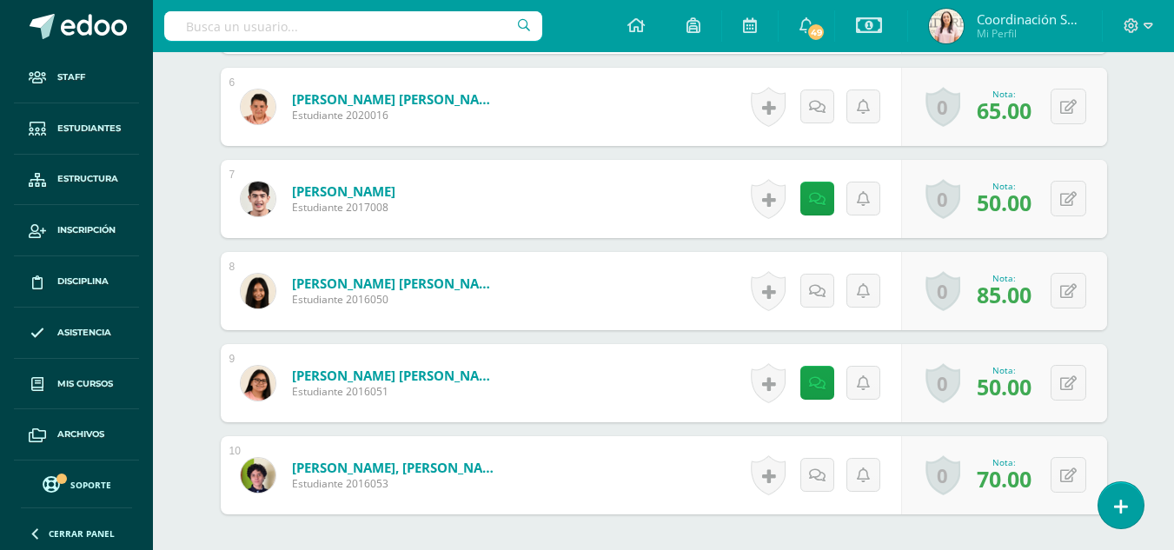
scroll to position [1019, 0]
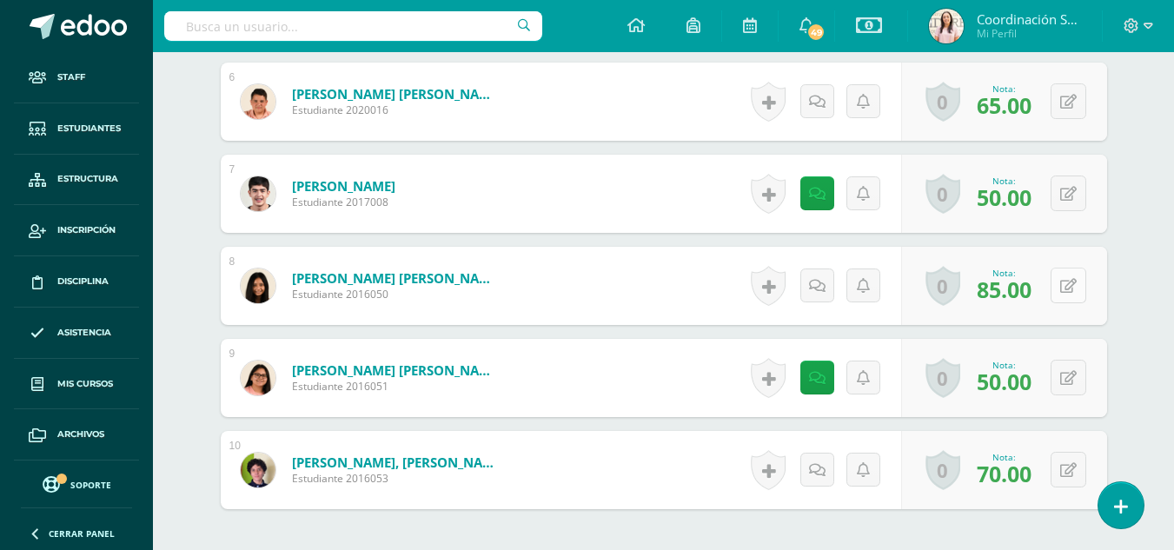
click at [1073, 270] on button at bounding box center [1069, 286] width 36 height 36
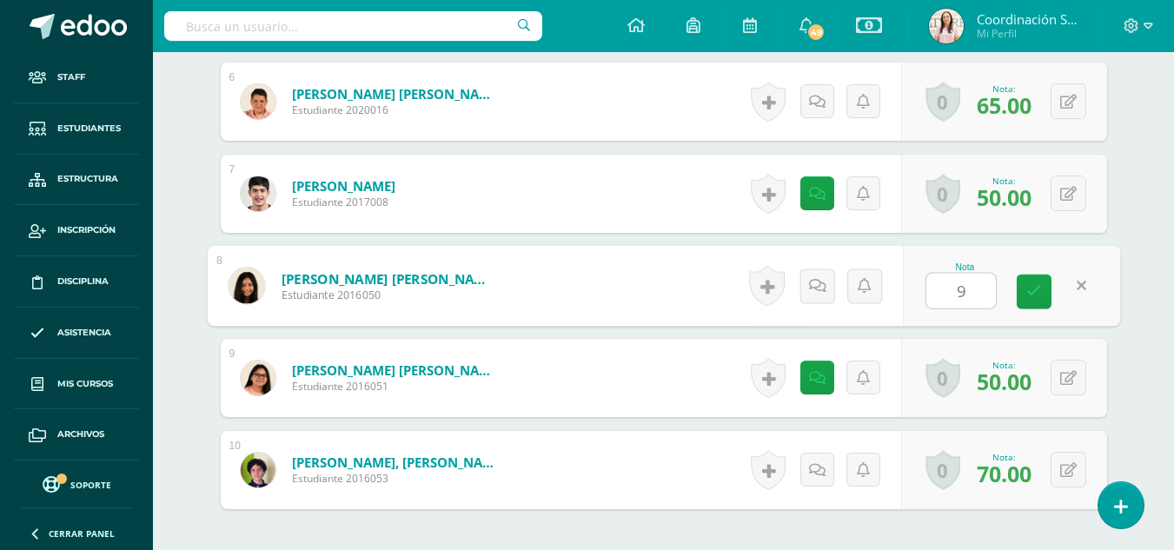
type input "90"
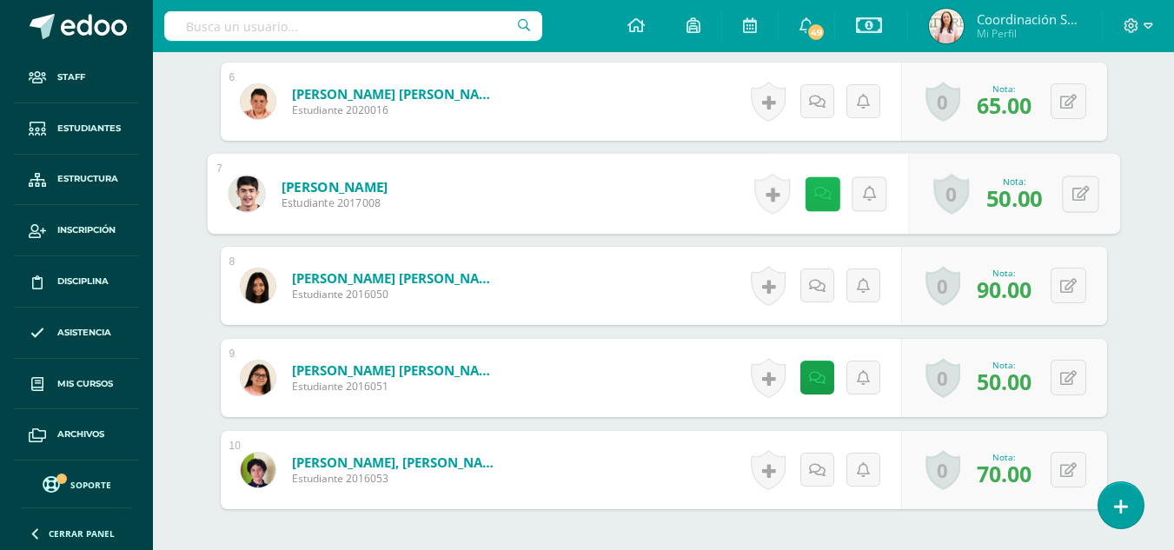
click at [827, 193] on link at bounding box center [822, 193] width 35 height 35
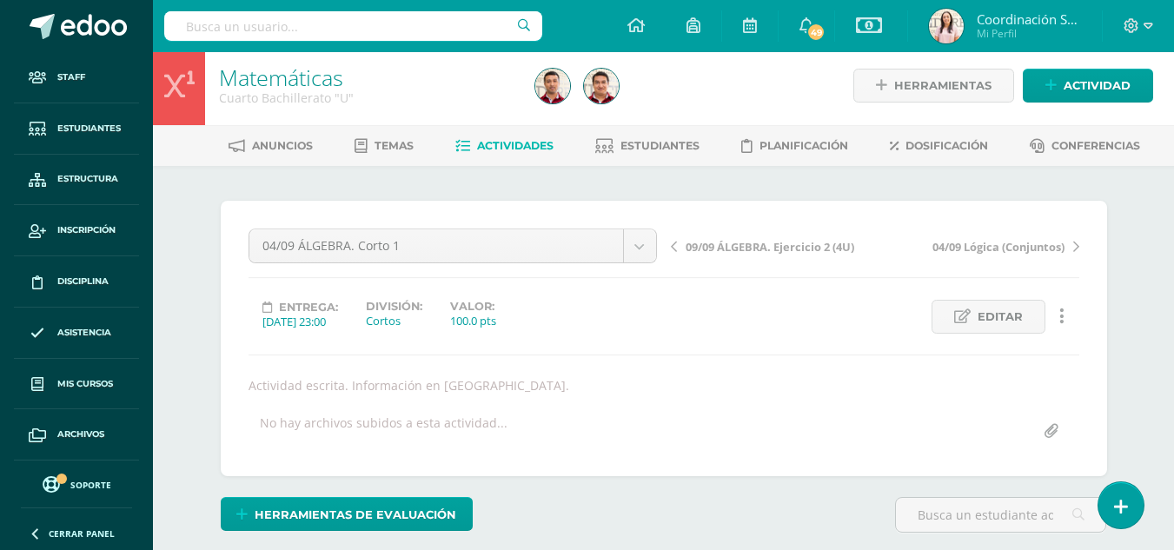
scroll to position [0, 0]
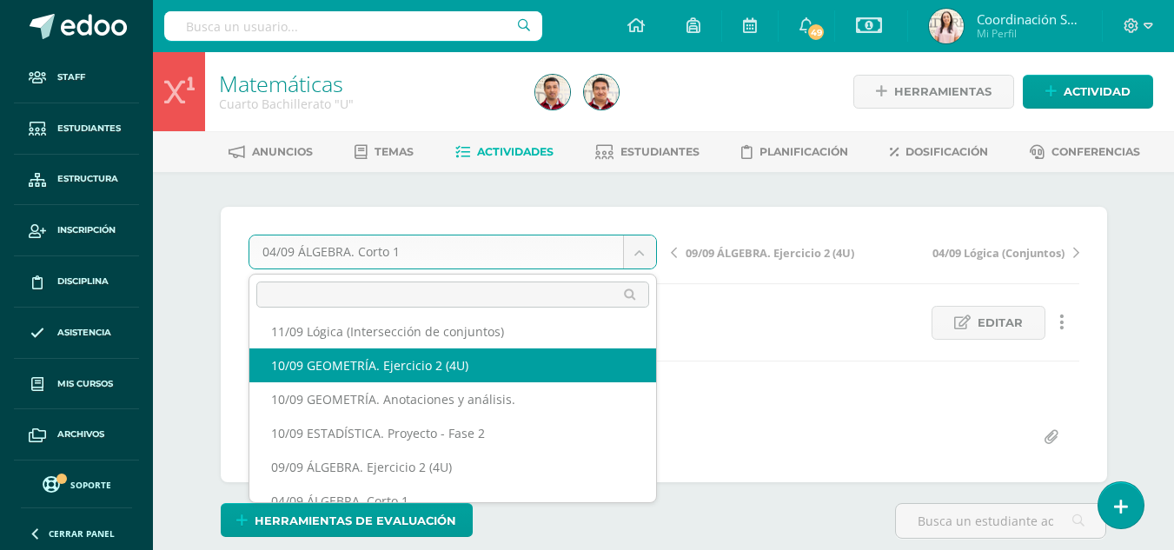
select select "/dashboard/teacher/grade-activity/220154/"
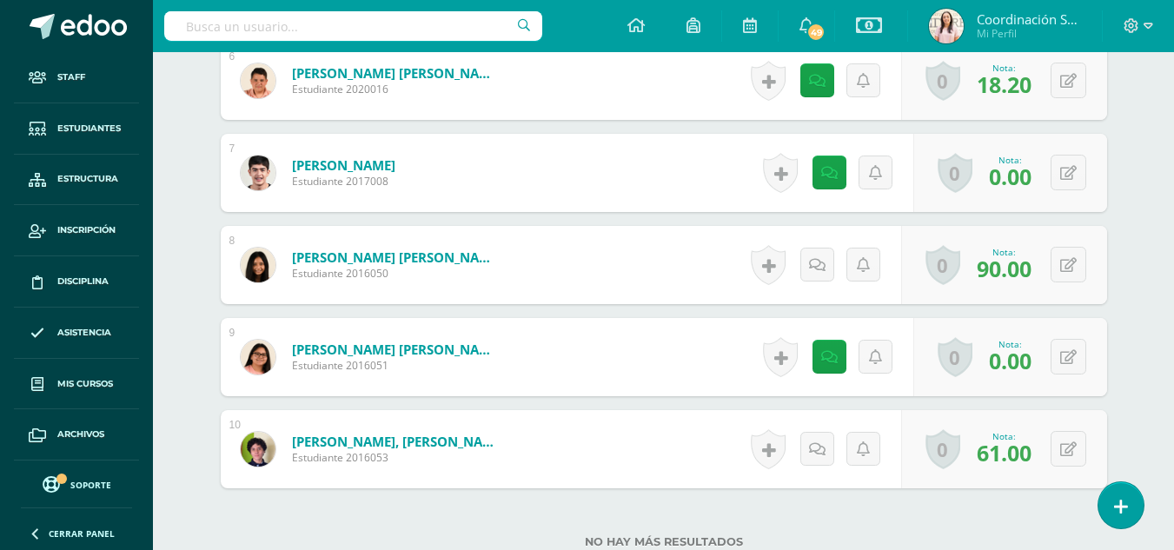
scroll to position [1046, 0]
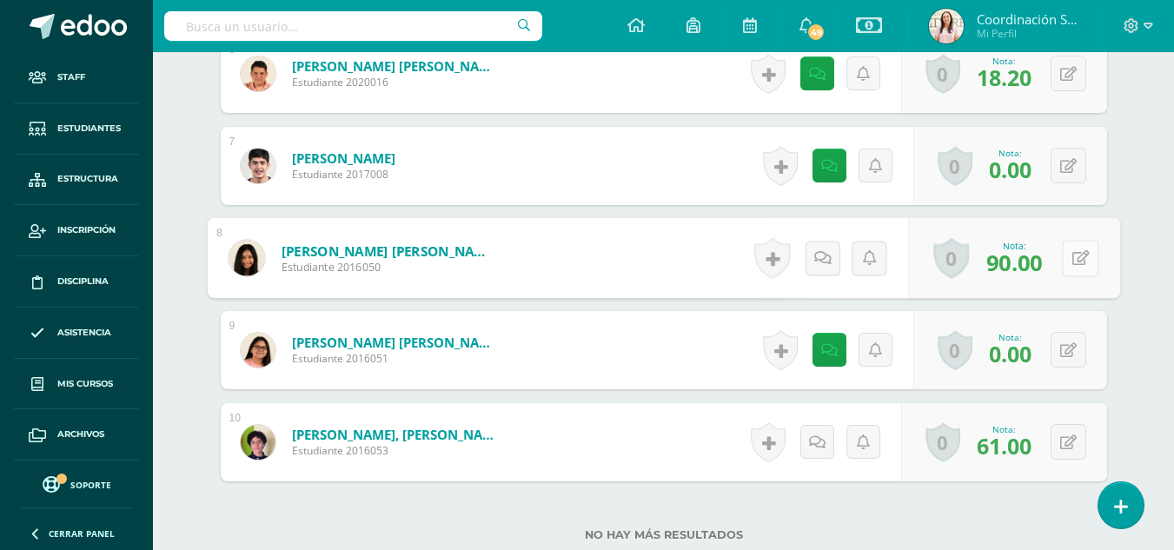
click at [1073, 266] on button at bounding box center [1080, 258] width 37 height 37
type input "100"
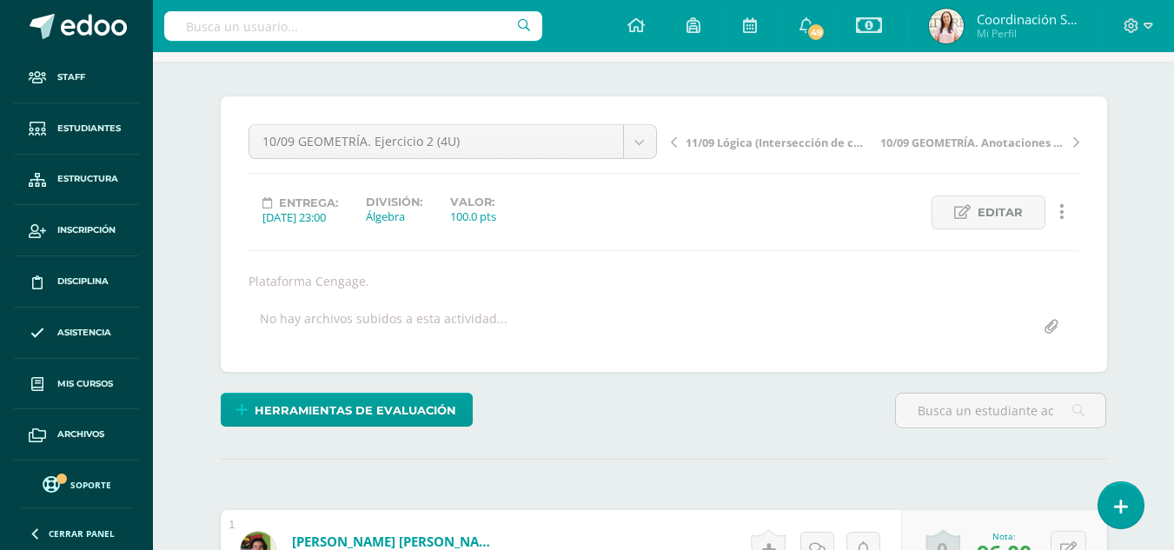
scroll to position [1, 0]
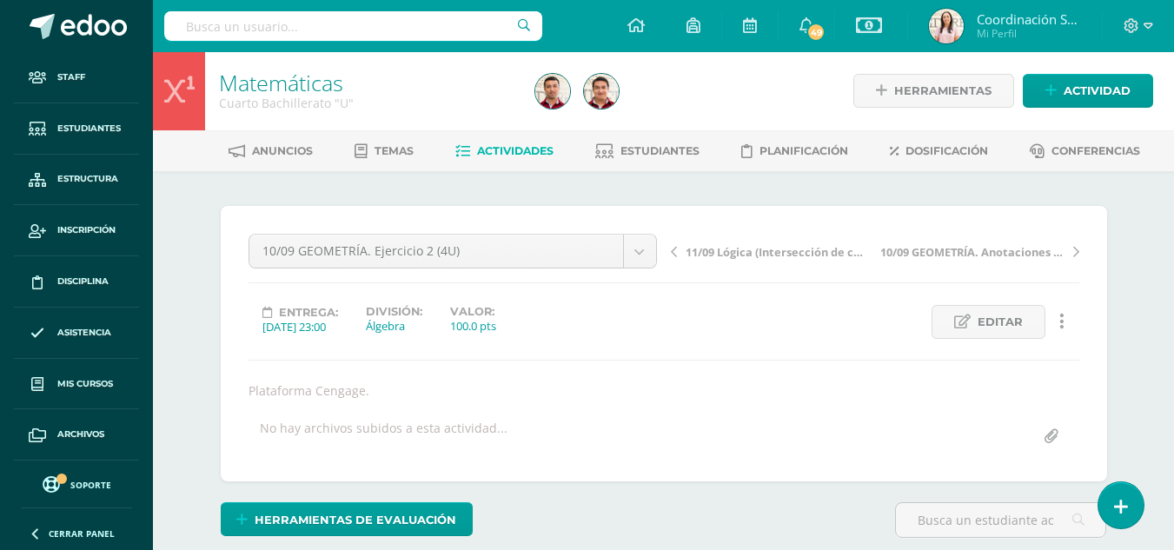
click at [375, 35] on input "text" at bounding box center [353, 26] width 378 height 30
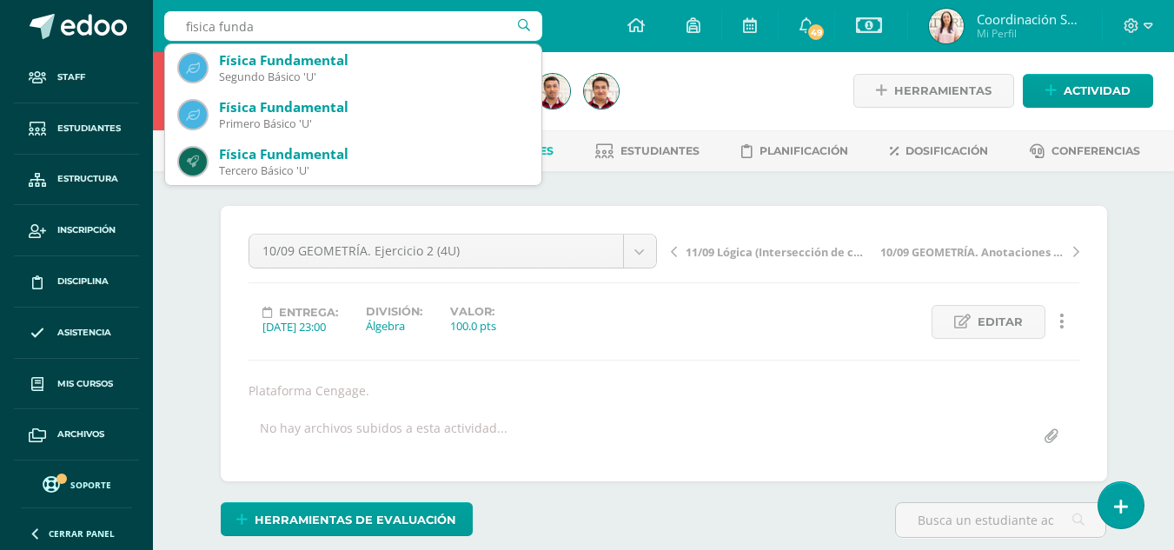
type input "fisica fundam"
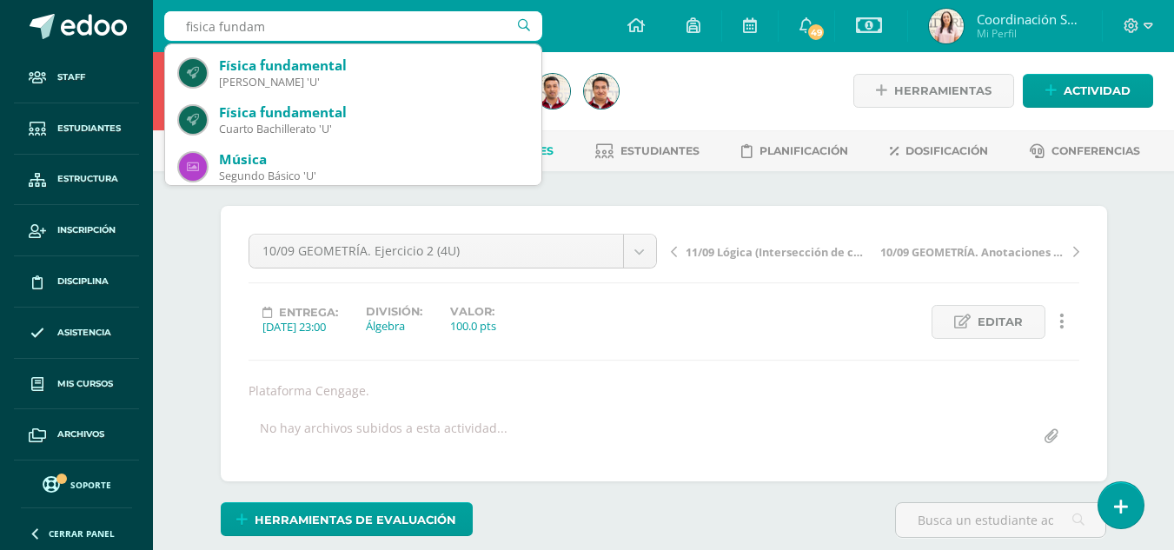
scroll to position [137, 0]
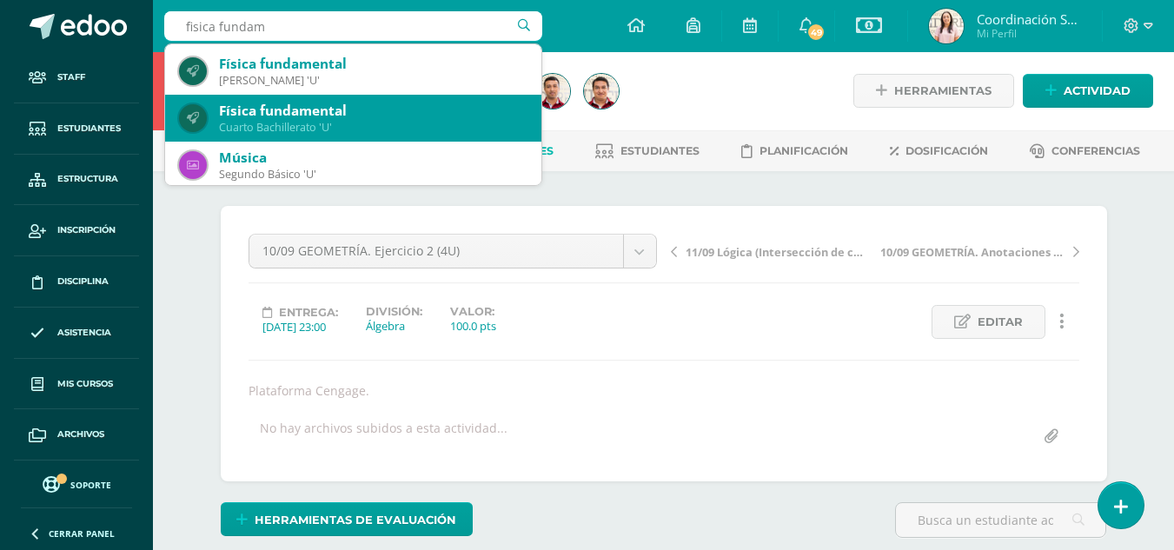
click at [361, 127] on div "Cuarto Bachillerato 'U'" at bounding box center [373, 127] width 309 height 15
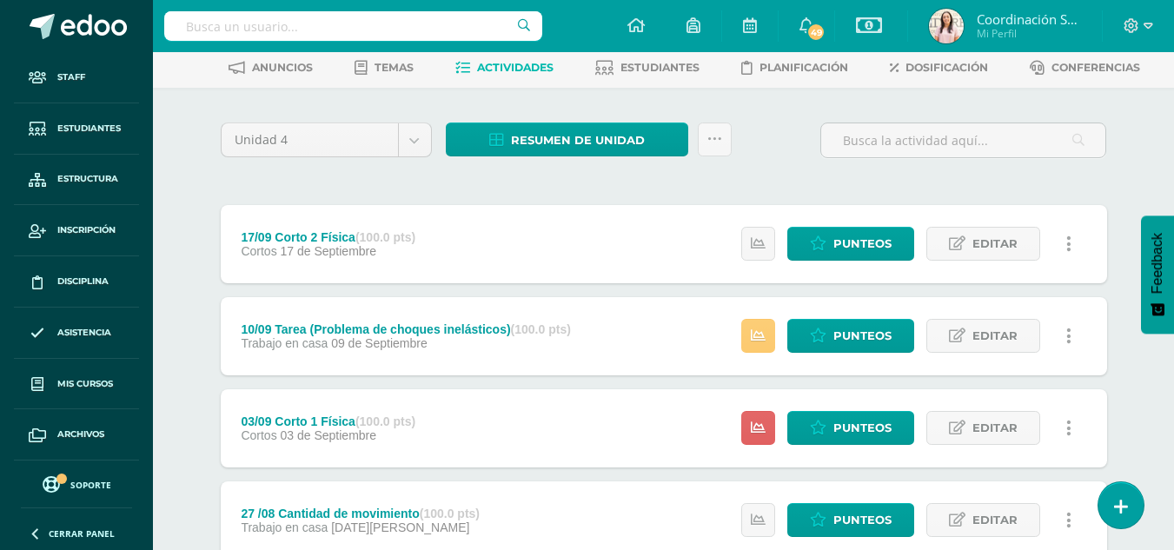
scroll to position [109, 0]
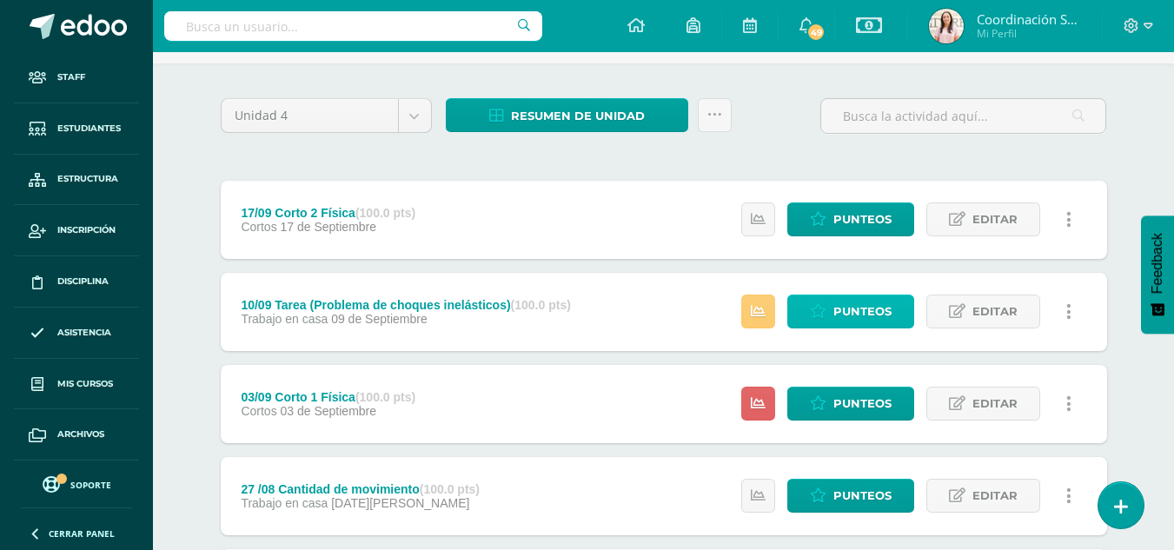
click at [835, 309] on span "Punteos" at bounding box center [863, 312] width 58 height 32
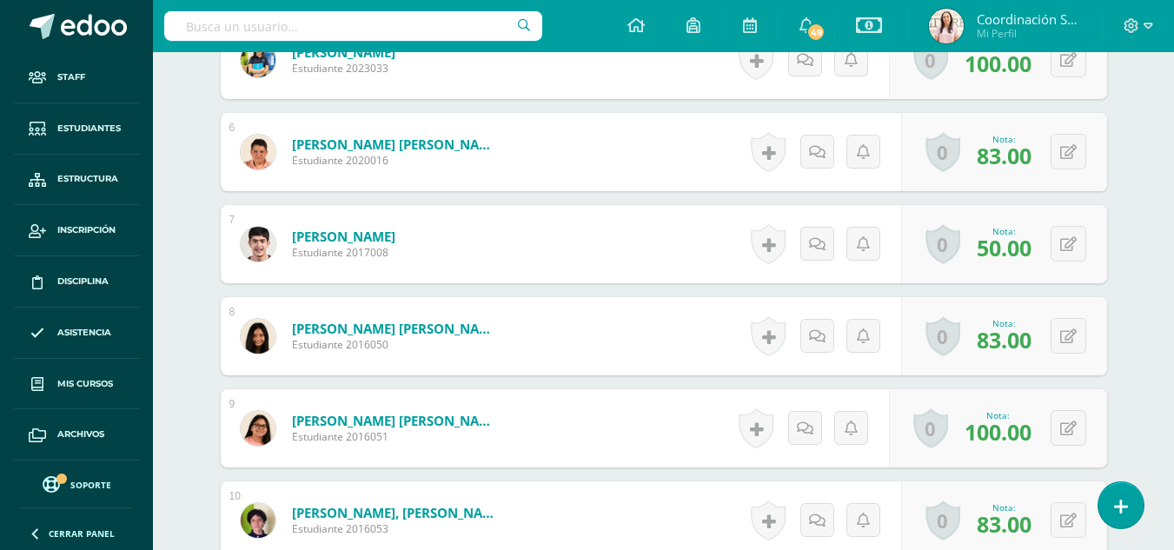
scroll to position [967, 0]
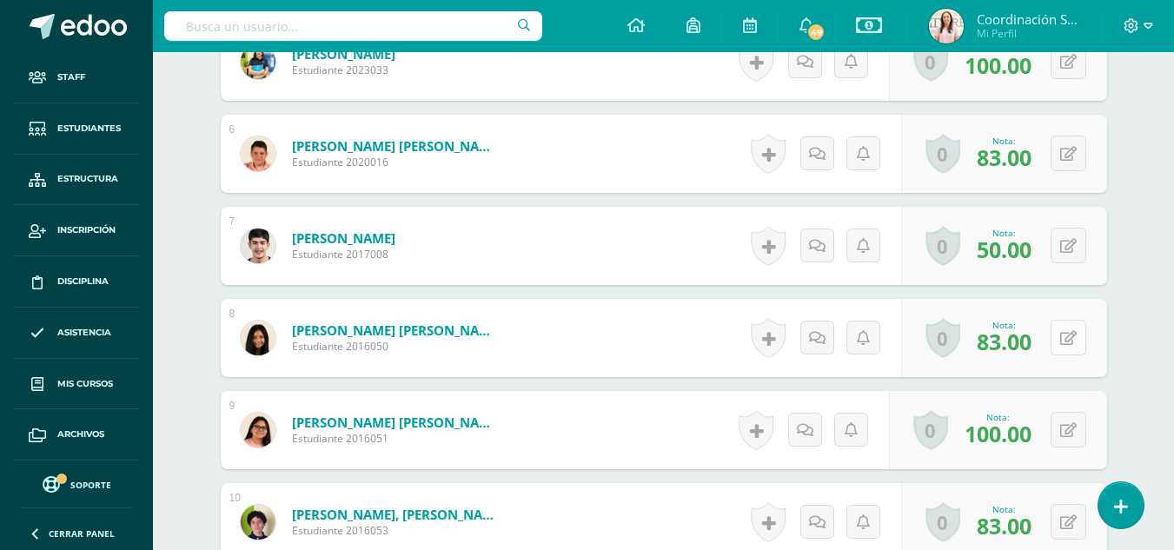
click at [1066, 347] on button at bounding box center [1069, 338] width 36 height 36
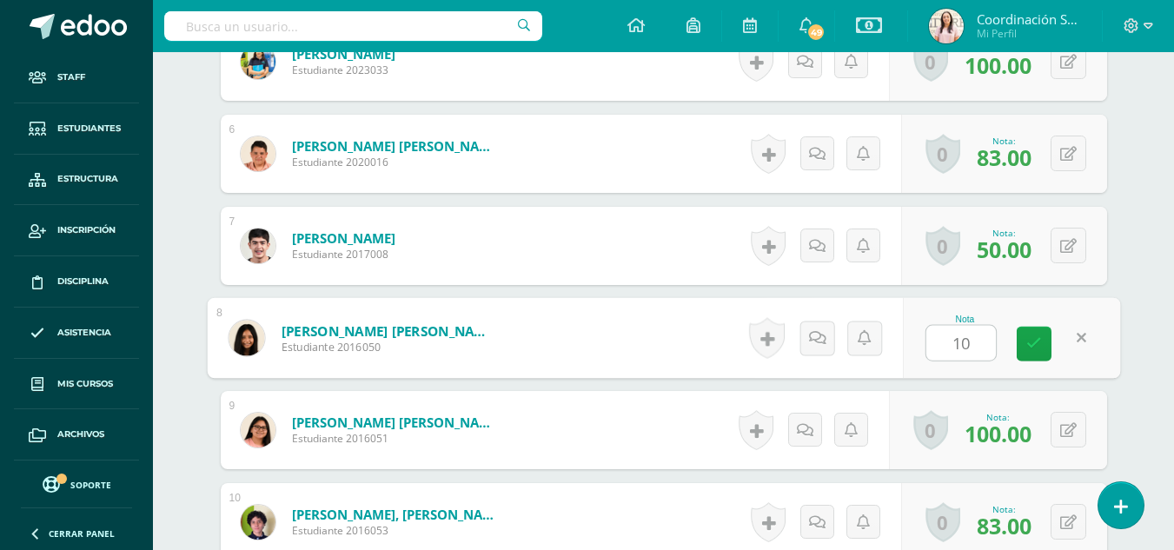
type input "100"
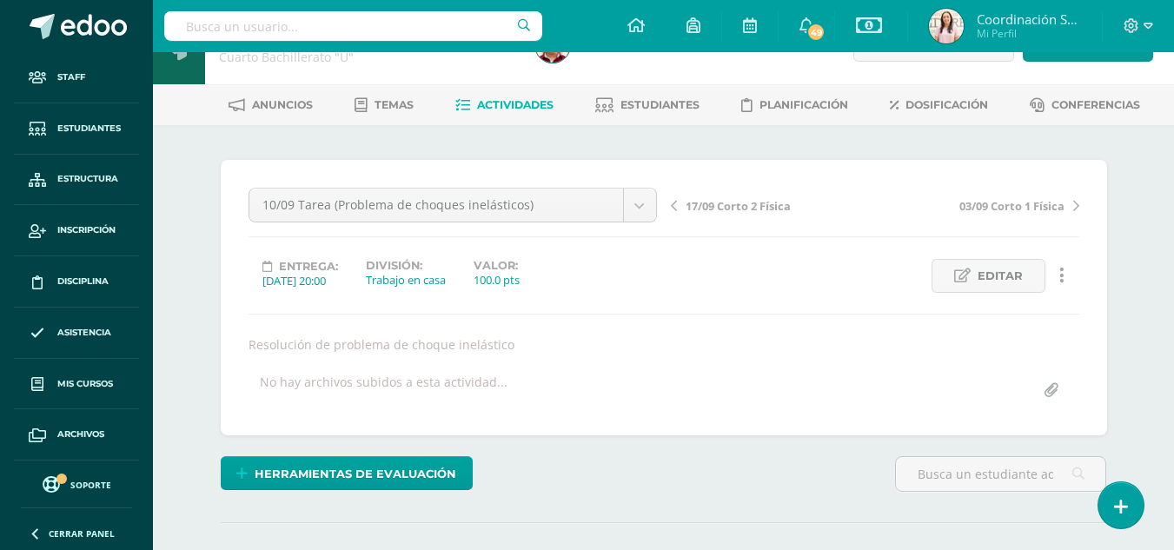
scroll to position [48, 0]
click at [415, 33] on input "text" at bounding box center [353, 26] width 378 height 30
type input "quimica"
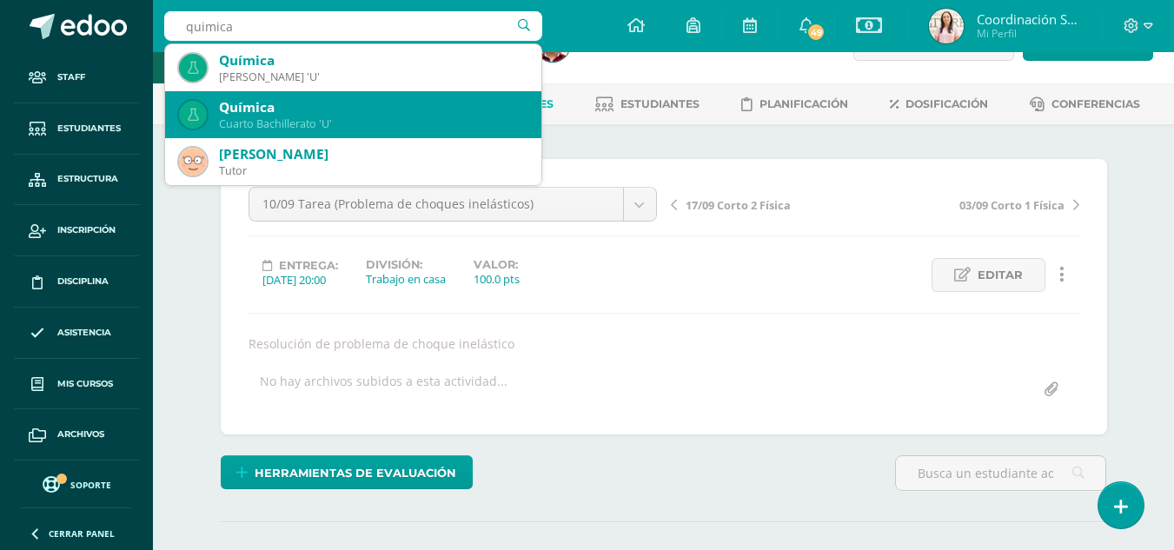
click at [363, 114] on div "Química" at bounding box center [373, 107] width 309 height 18
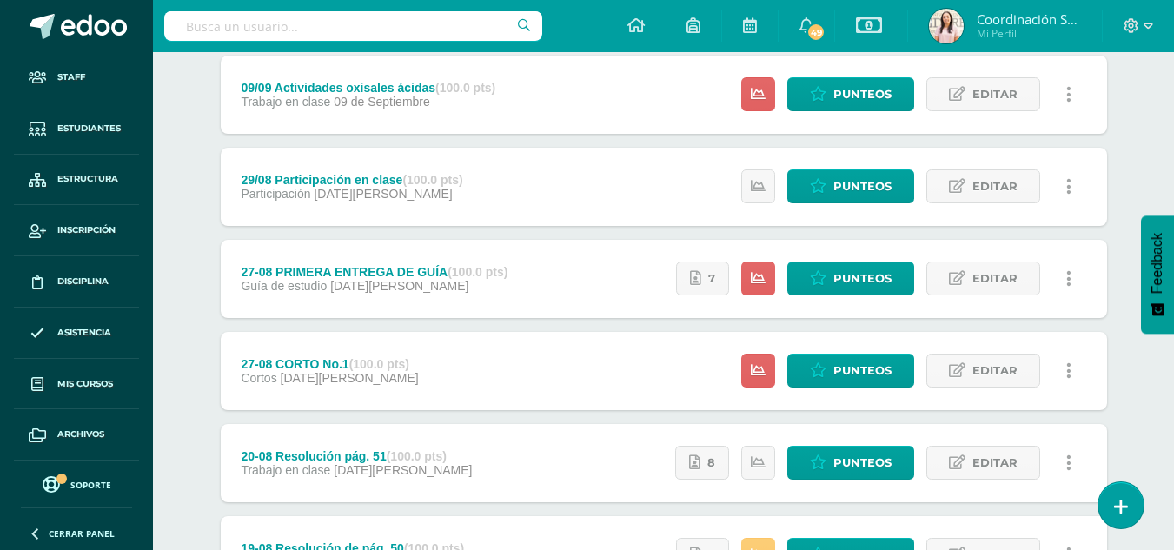
scroll to position [694, 0]
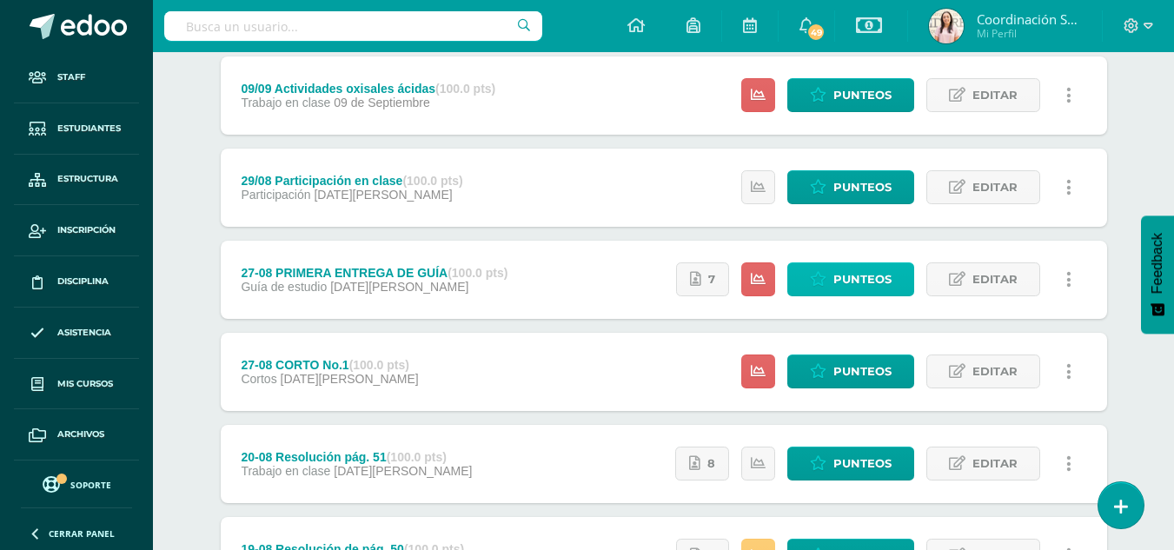
click at [852, 276] on span "Punteos" at bounding box center [863, 279] width 58 height 32
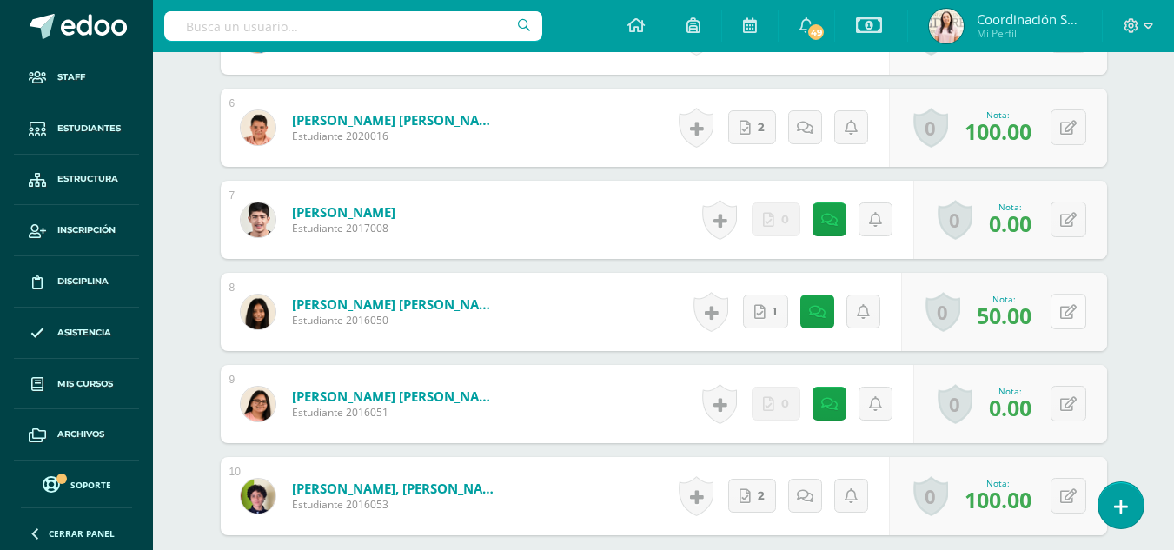
scroll to position [993, 0]
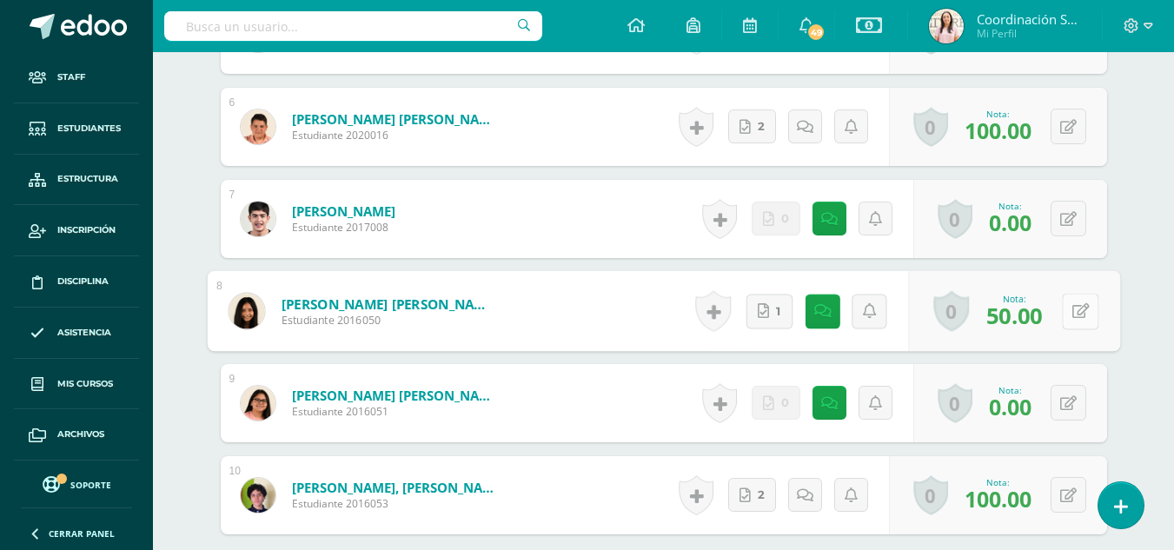
click at [1068, 316] on button at bounding box center [1080, 311] width 37 height 37
type input "100"
click at [807, 309] on icon at bounding box center [809, 310] width 17 height 15
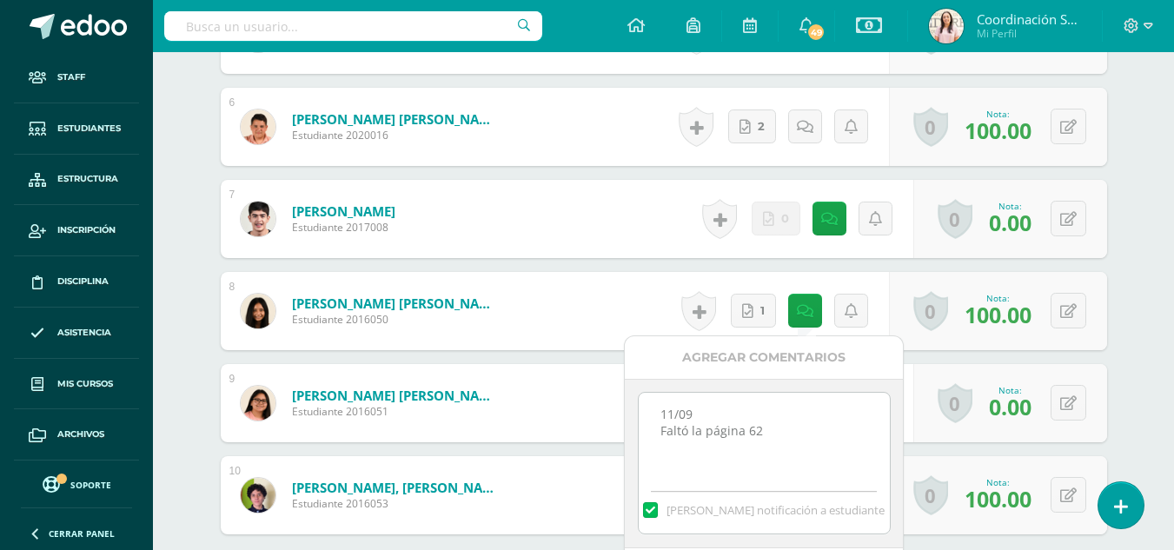
click at [788, 394] on textarea "11/09 Faltó la página 62" at bounding box center [764, 436] width 251 height 87
type textarea "Faltó la página 62"
click at [758, 407] on textarea "11/09 Faltó la página 62" at bounding box center [764, 436] width 251 height 87
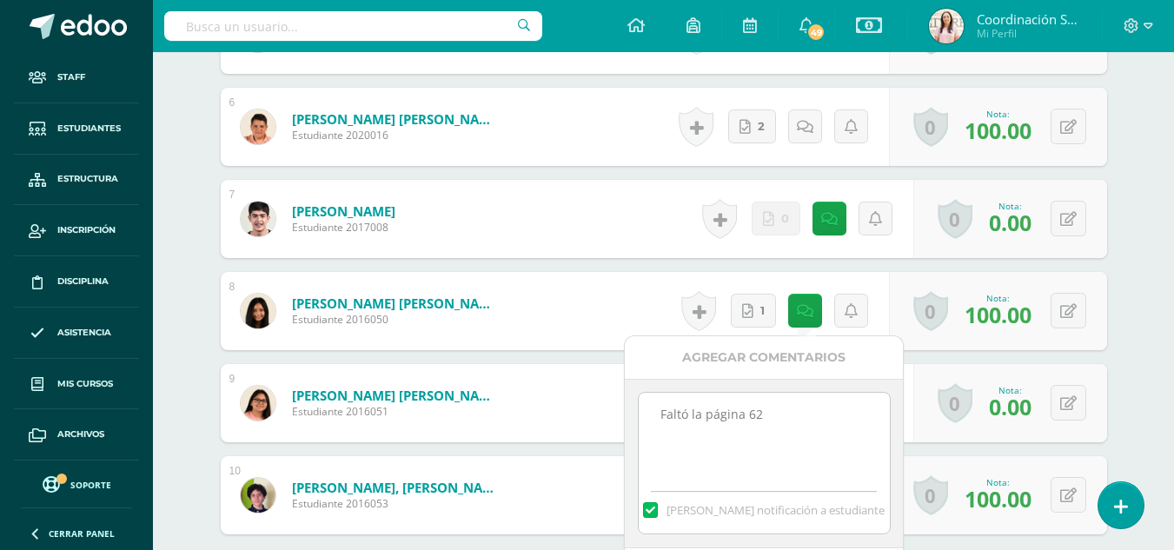
click at [758, 407] on textarea "11/09 Faltó la página 62" at bounding box center [764, 436] width 251 height 87
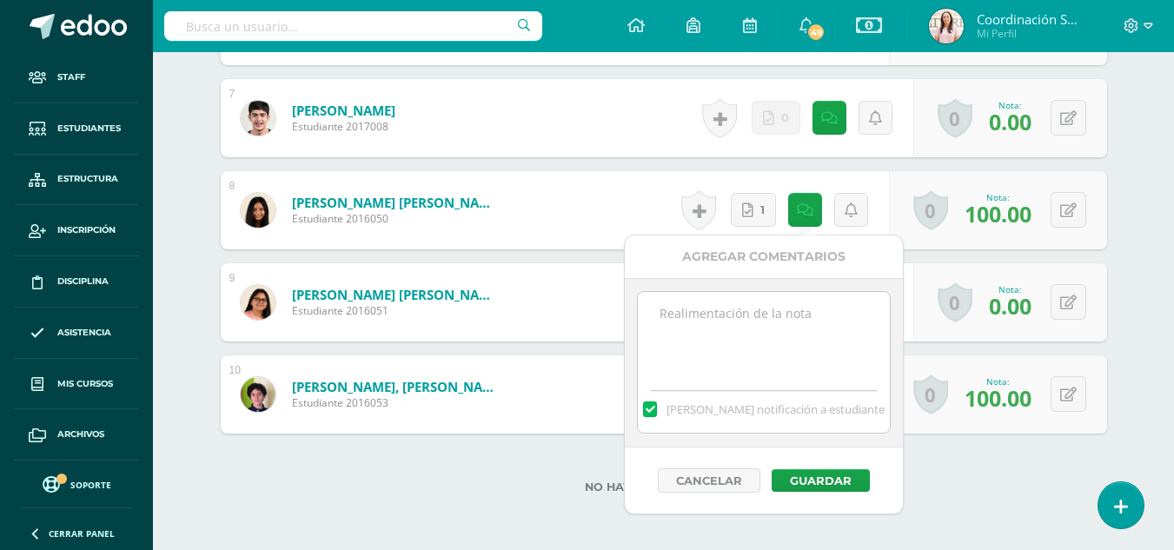
scroll to position [1099, 0]
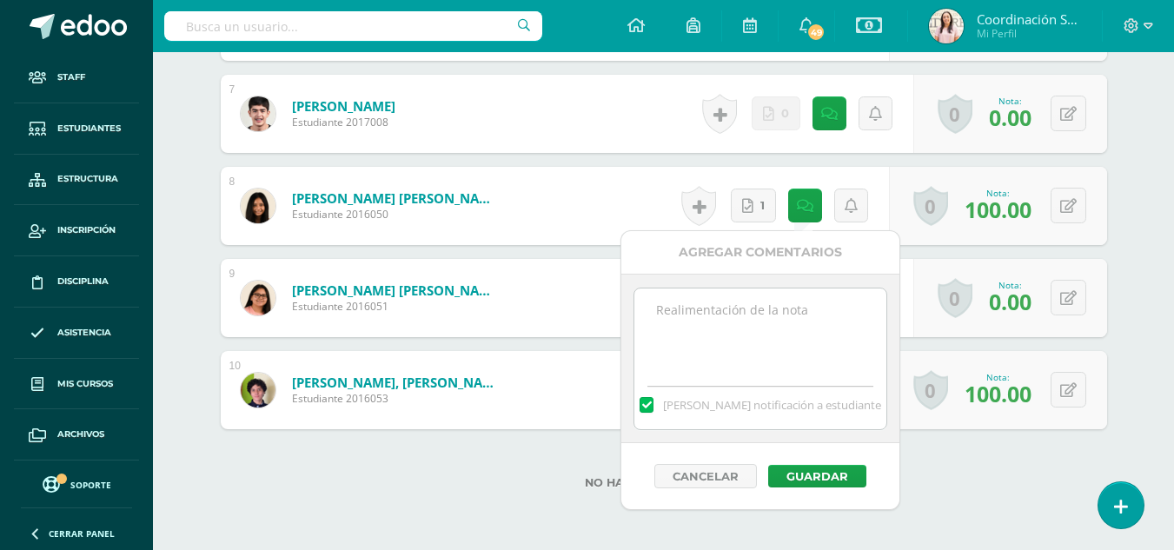
click at [683, 408] on label "[PERSON_NAME] notificación a estudiante" at bounding box center [759, 405] width 251 height 16
click at [0, 0] on input "[PERSON_NAME] notificación a estudiante" at bounding box center [0, 0] width 0 height 0
click at [823, 471] on button "Guardar" at bounding box center [817, 476] width 98 height 23
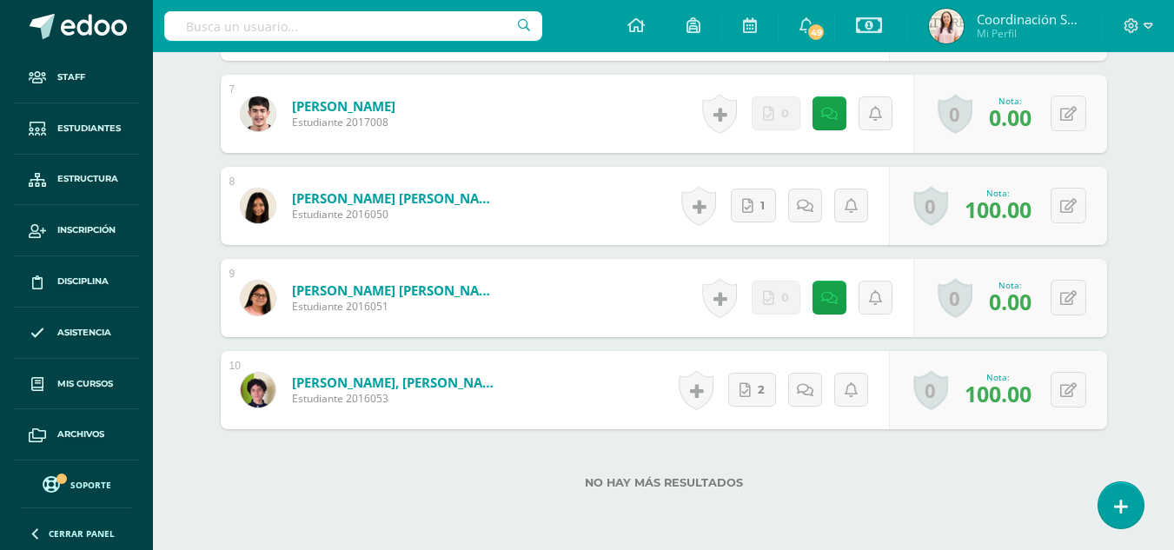
click at [389, 45] on div at bounding box center [353, 26] width 378 height 52
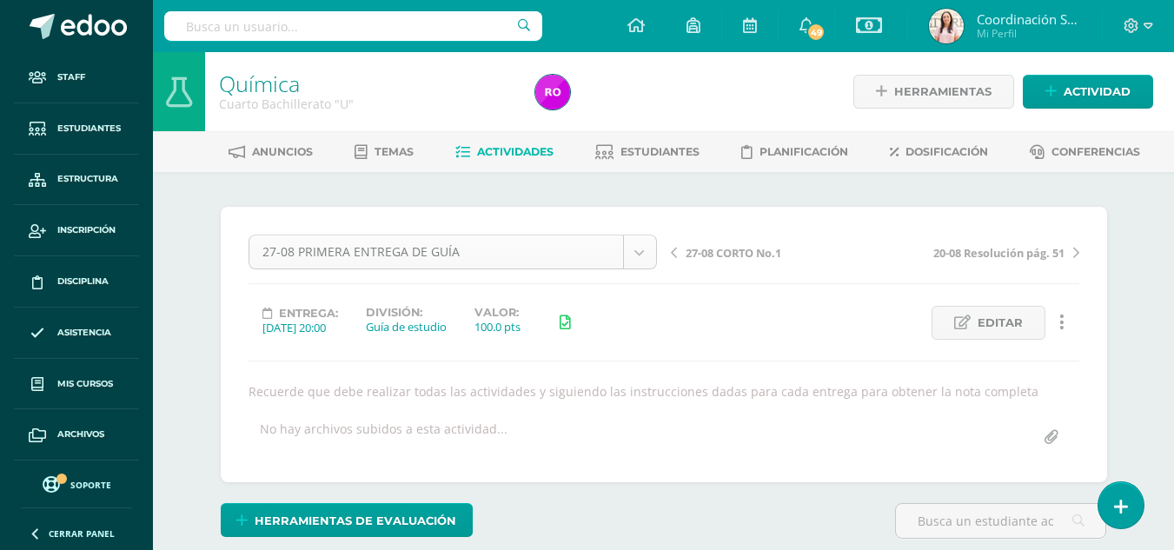
scroll to position [124, 0]
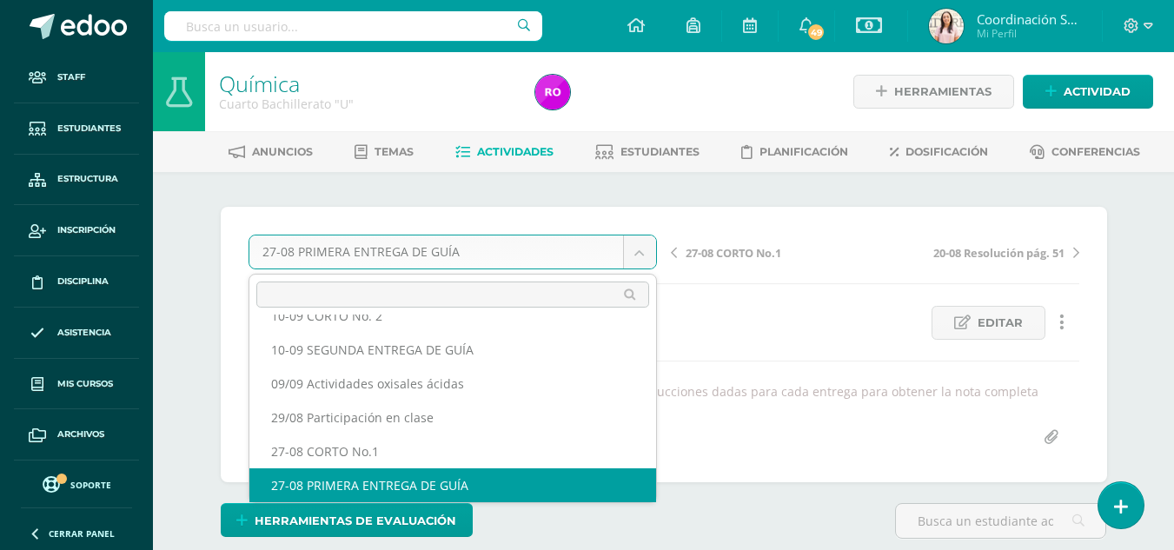
scroll to position [109, 0]
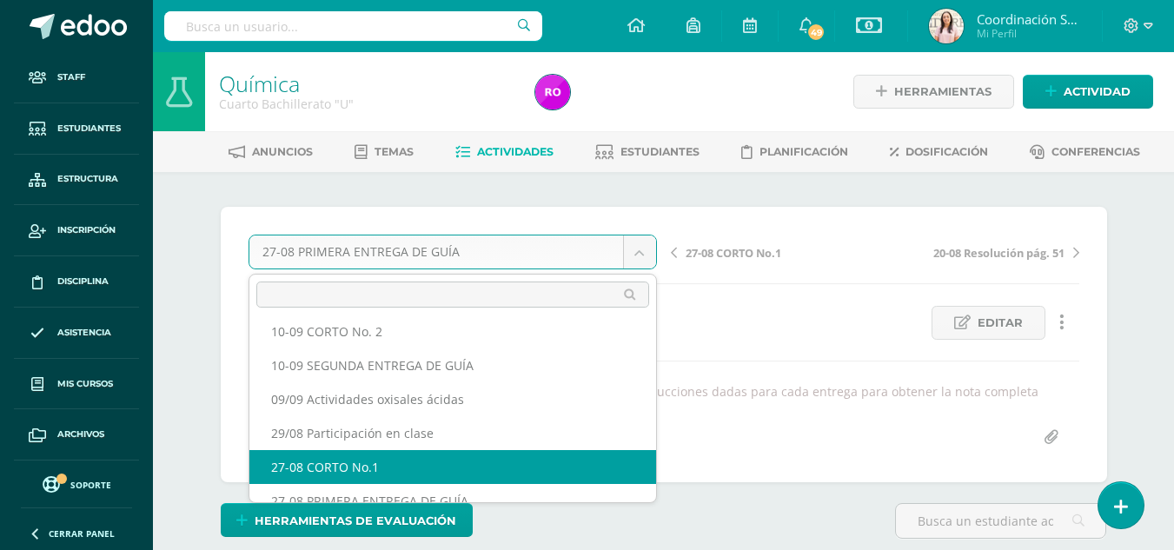
select select "/dashboard/teacher/grade-activity/218694/"
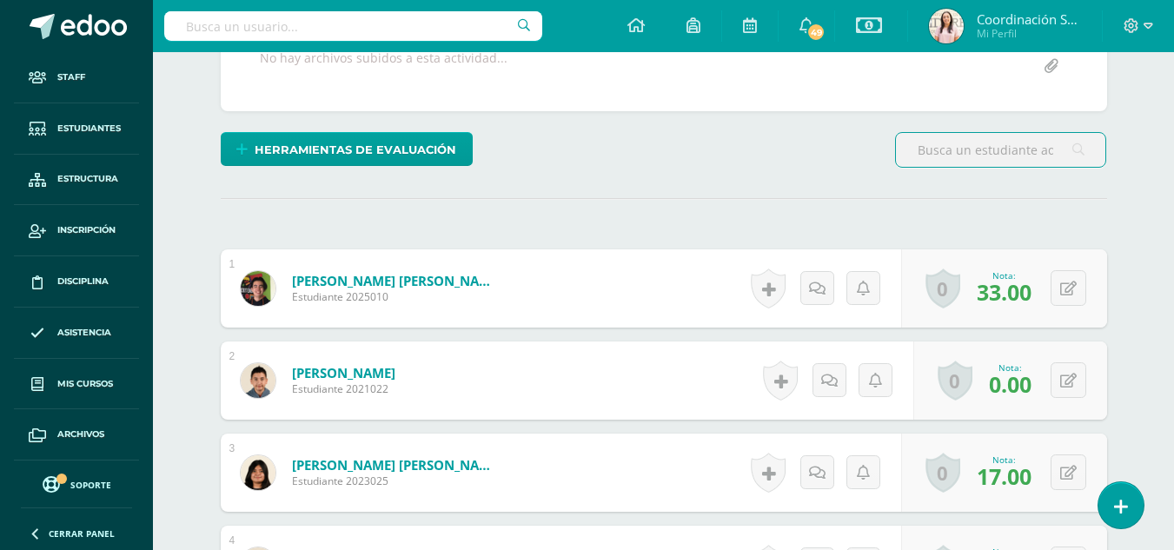
scroll to position [354, 0]
